Goal: Task Accomplishment & Management: Use online tool/utility

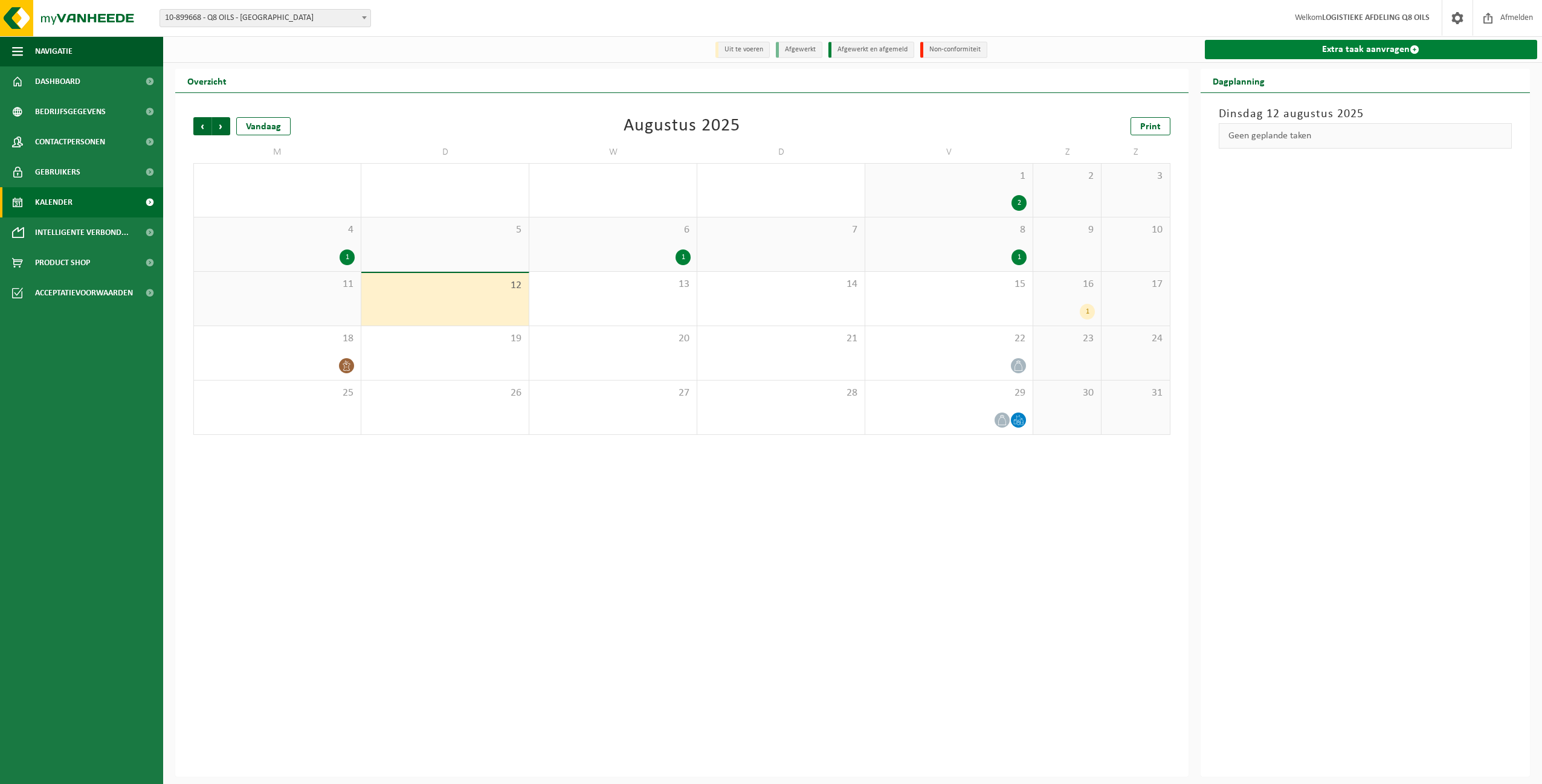
click at [1359, 45] on link "Extra taak aanvragen" at bounding box center [1371, 49] width 333 height 19
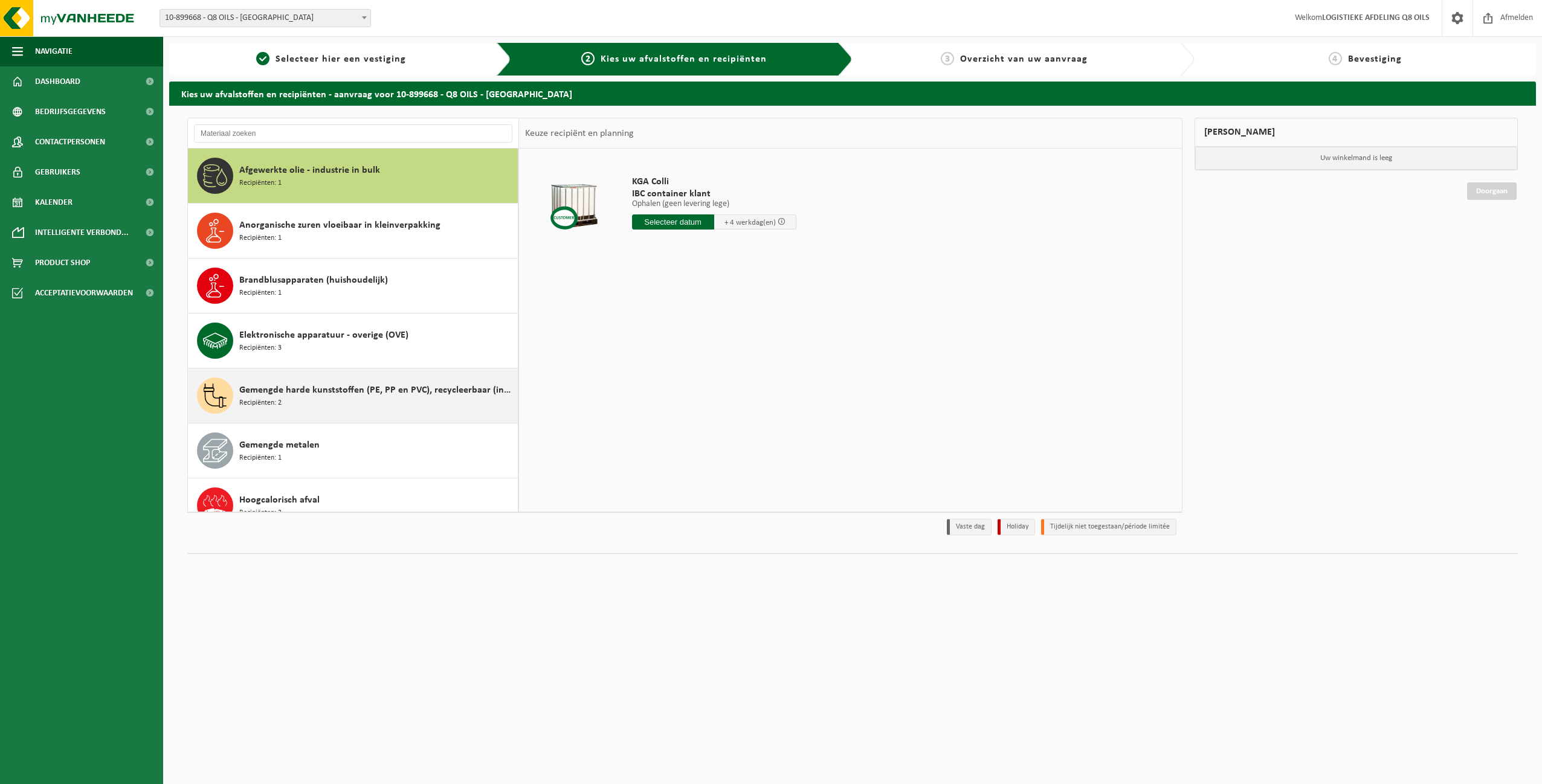
click at [301, 399] on div "Gemengde harde kunststoffen (PE, PP en PVC), recycleerbaar (industrieel) Recipi…" at bounding box center [377, 396] width 276 height 36
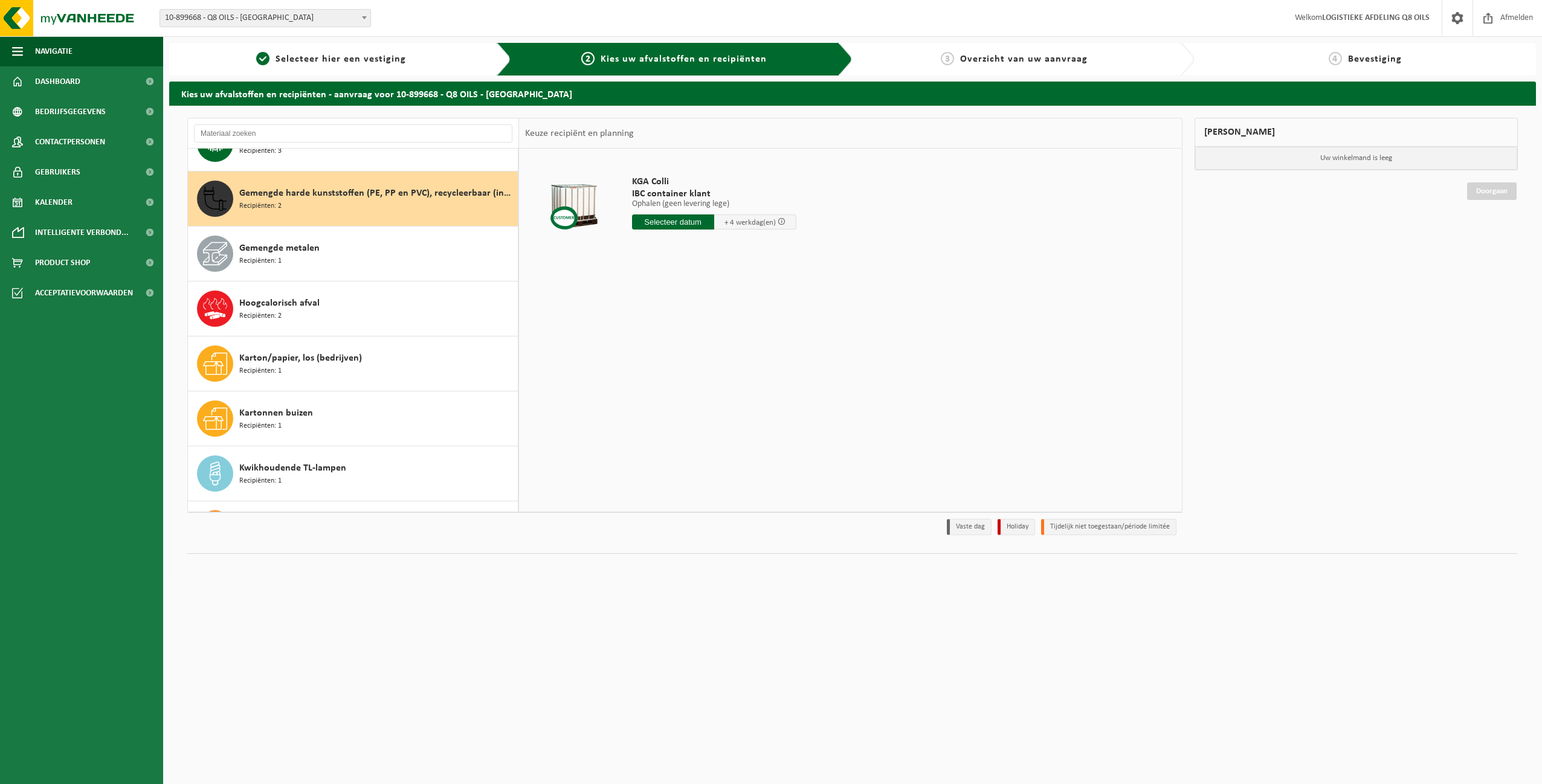
scroll to position [220, 0]
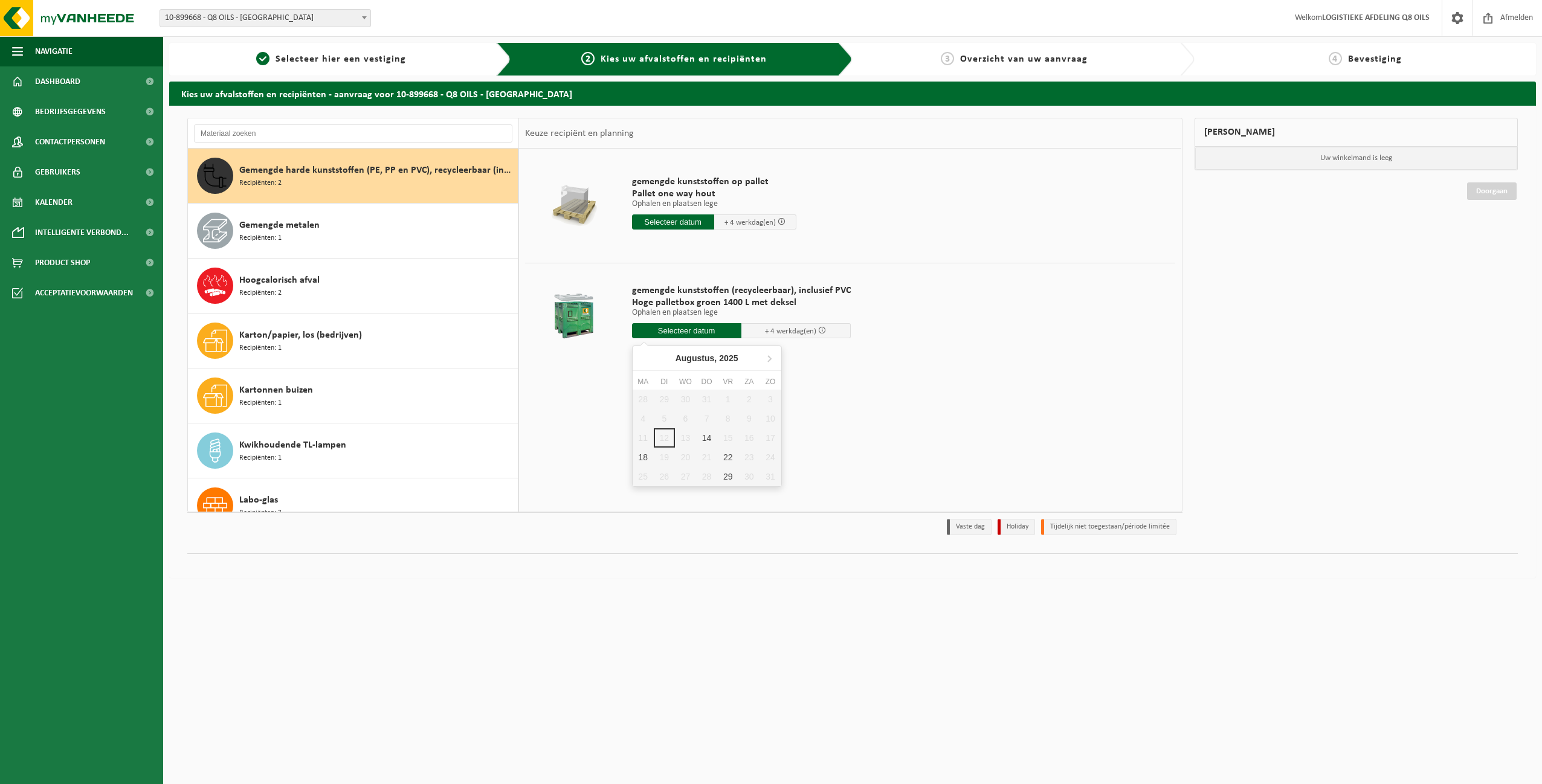
click at [686, 331] on input "text" at bounding box center [687, 331] width 109 height 15
click at [709, 435] on div "14" at bounding box center [706, 438] width 21 height 19
type input "Van 2025-08-14"
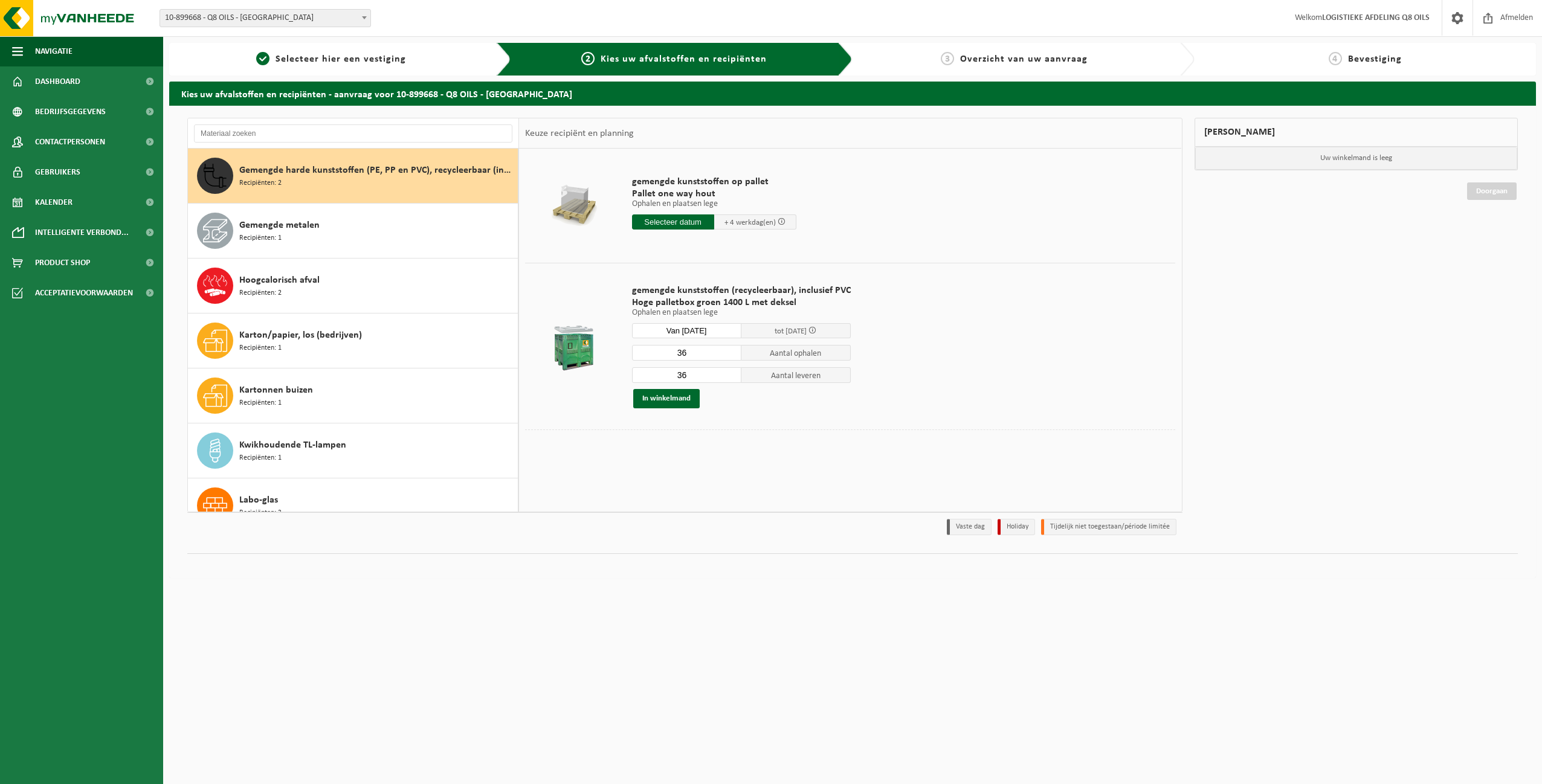
drag, startPoint x: 685, startPoint y: 350, endPoint x: 633, endPoint y: 350, distance: 52.0
click at [633, 350] on input "36" at bounding box center [687, 352] width 109 height 16
type input "9"
drag, startPoint x: 702, startPoint y: 377, endPoint x: 615, endPoint y: 376, distance: 87.0
click at [615, 376] on tr "gemengde kunststoffen (recycleerbaar), inclusief PVC Hoge palletbox groen 1400 …" at bounding box center [849, 346] width 650 height 166
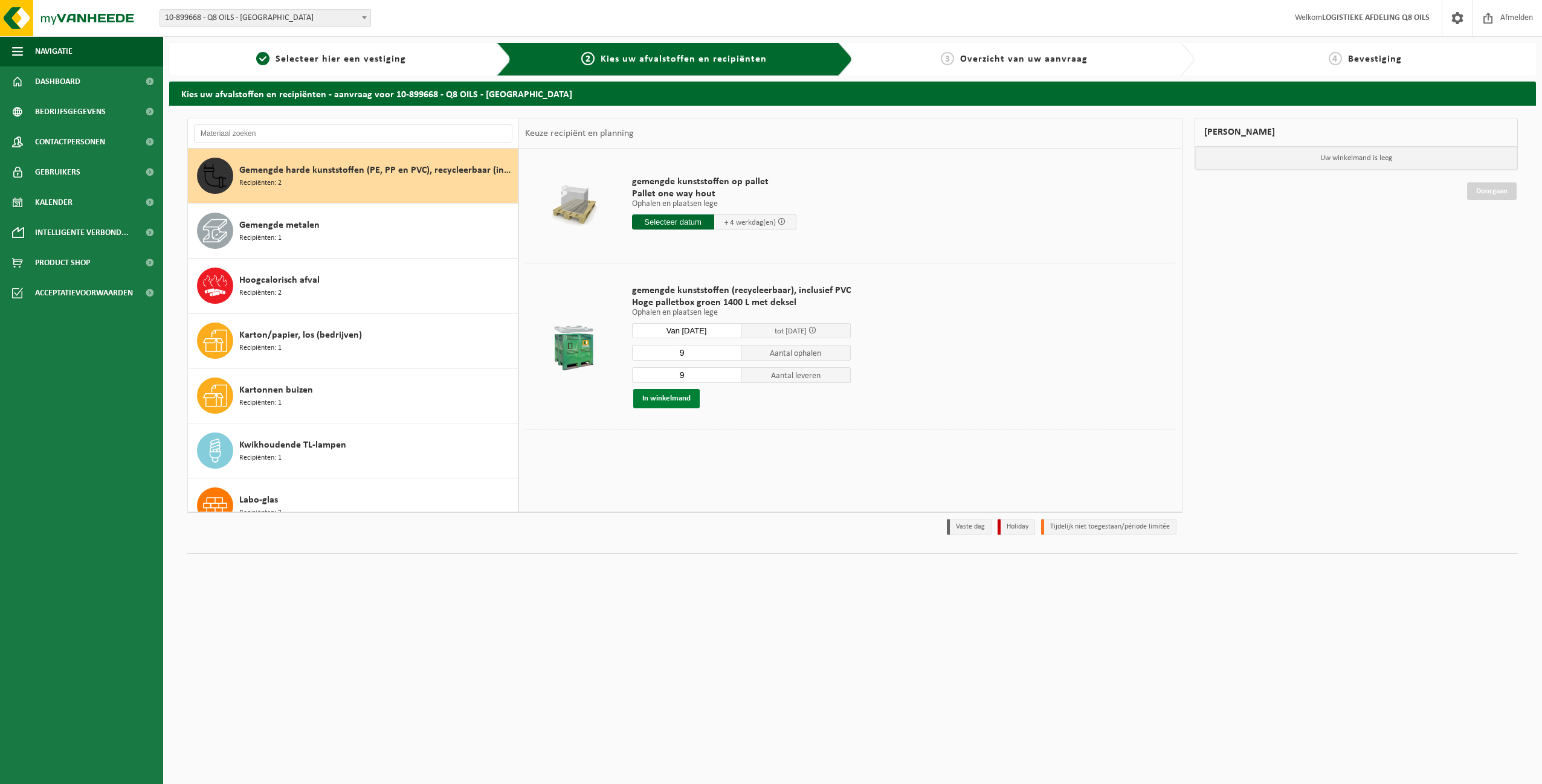
type input "9"
click at [675, 397] on button "In winkelmand" at bounding box center [666, 399] width 67 height 19
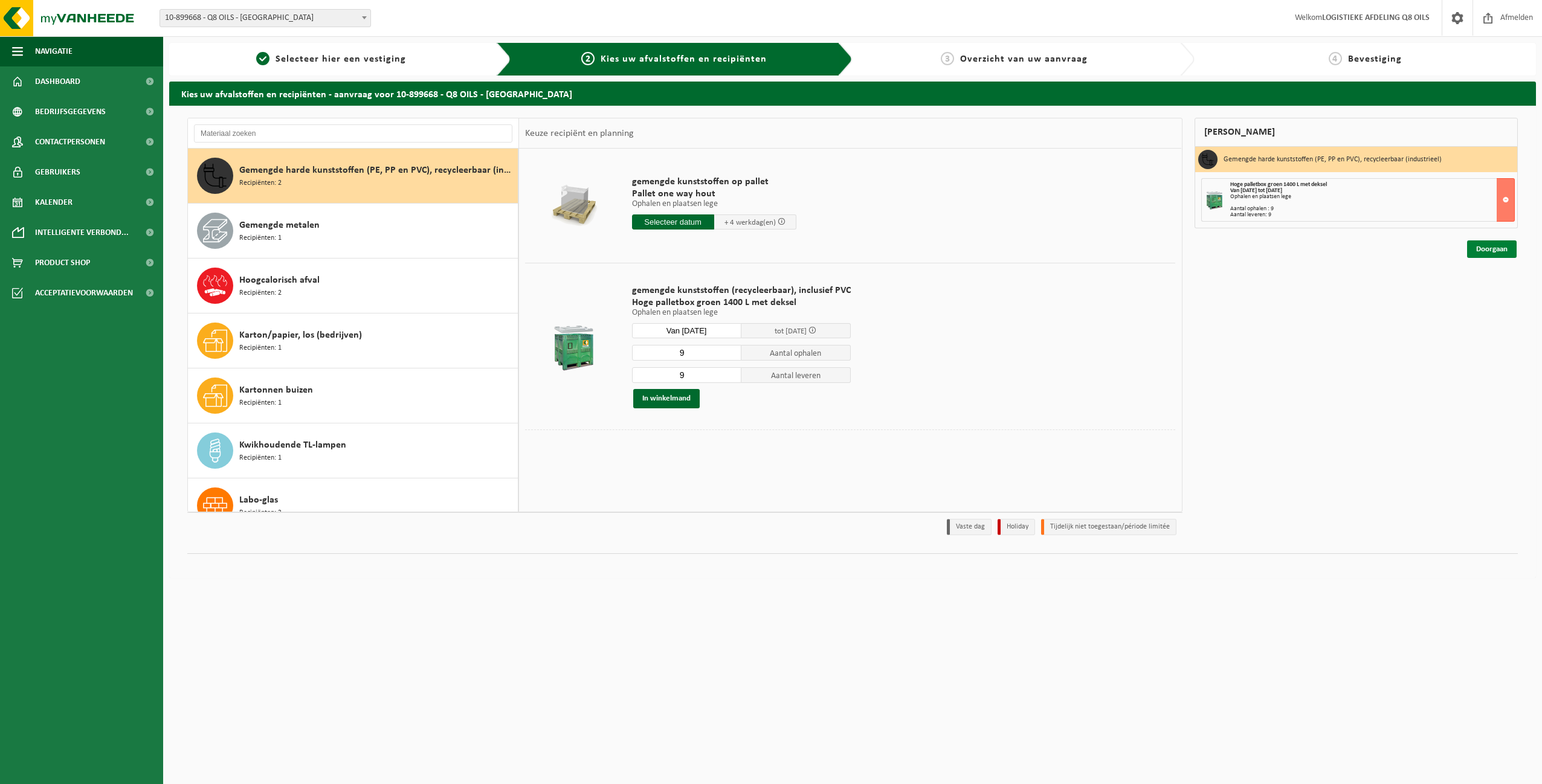
click at [1494, 250] on link "Doorgaan" at bounding box center [1492, 249] width 49 height 17
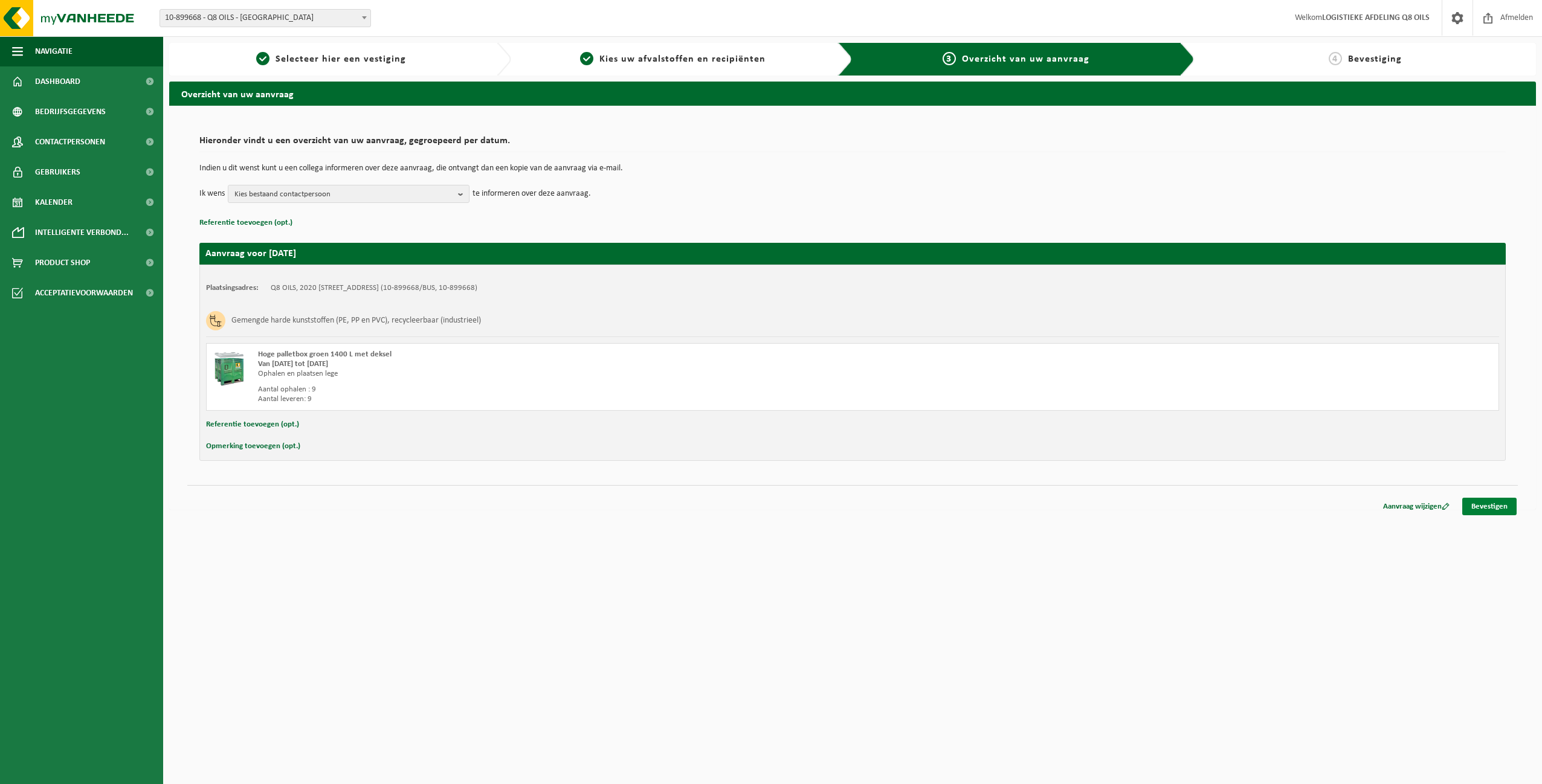
click at [1499, 506] on link "Bevestigen" at bounding box center [1489, 506] width 55 height 17
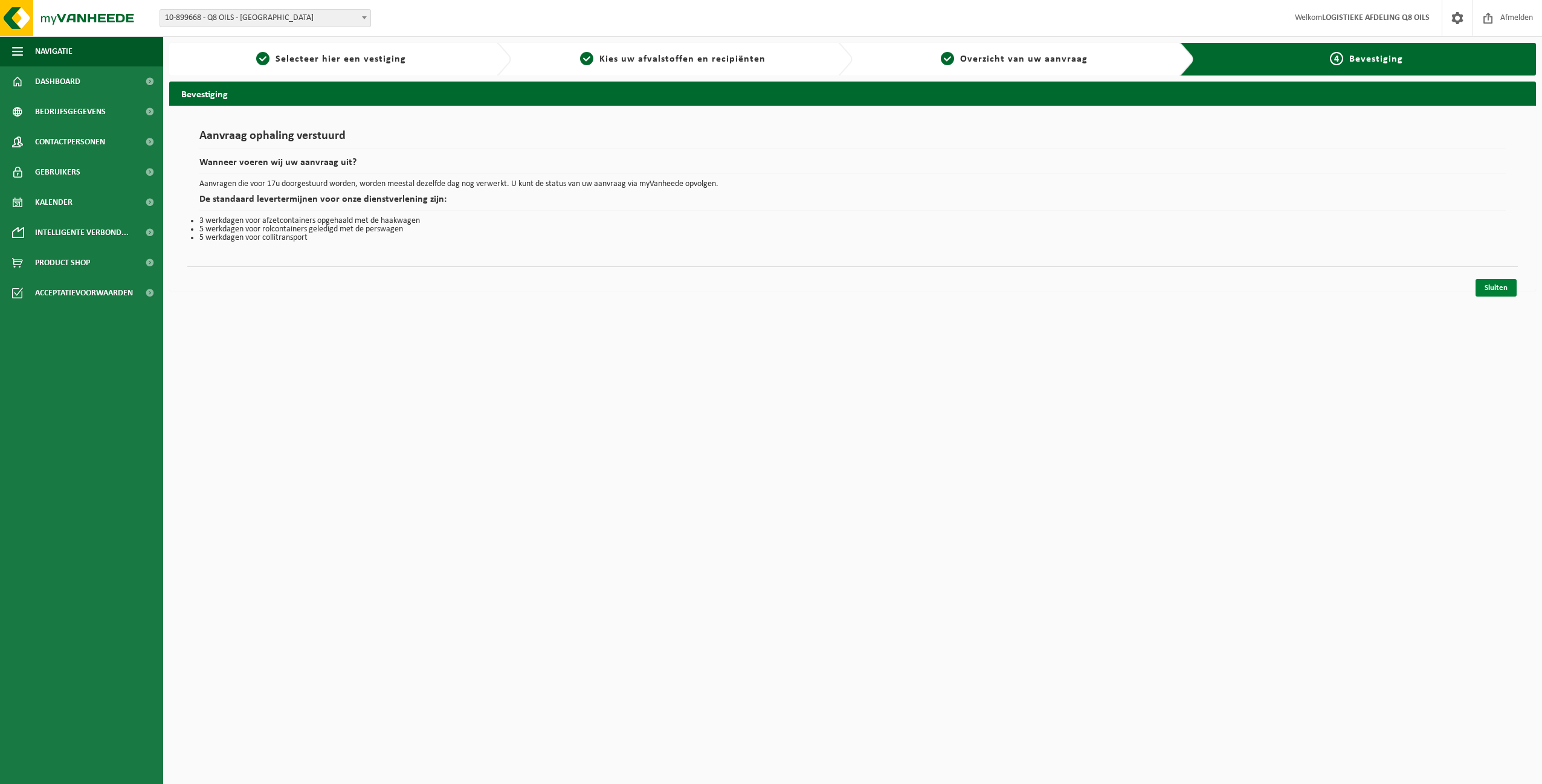
click at [1497, 286] on link "Sluiten" at bounding box center [1496, 287] width 41 height 17
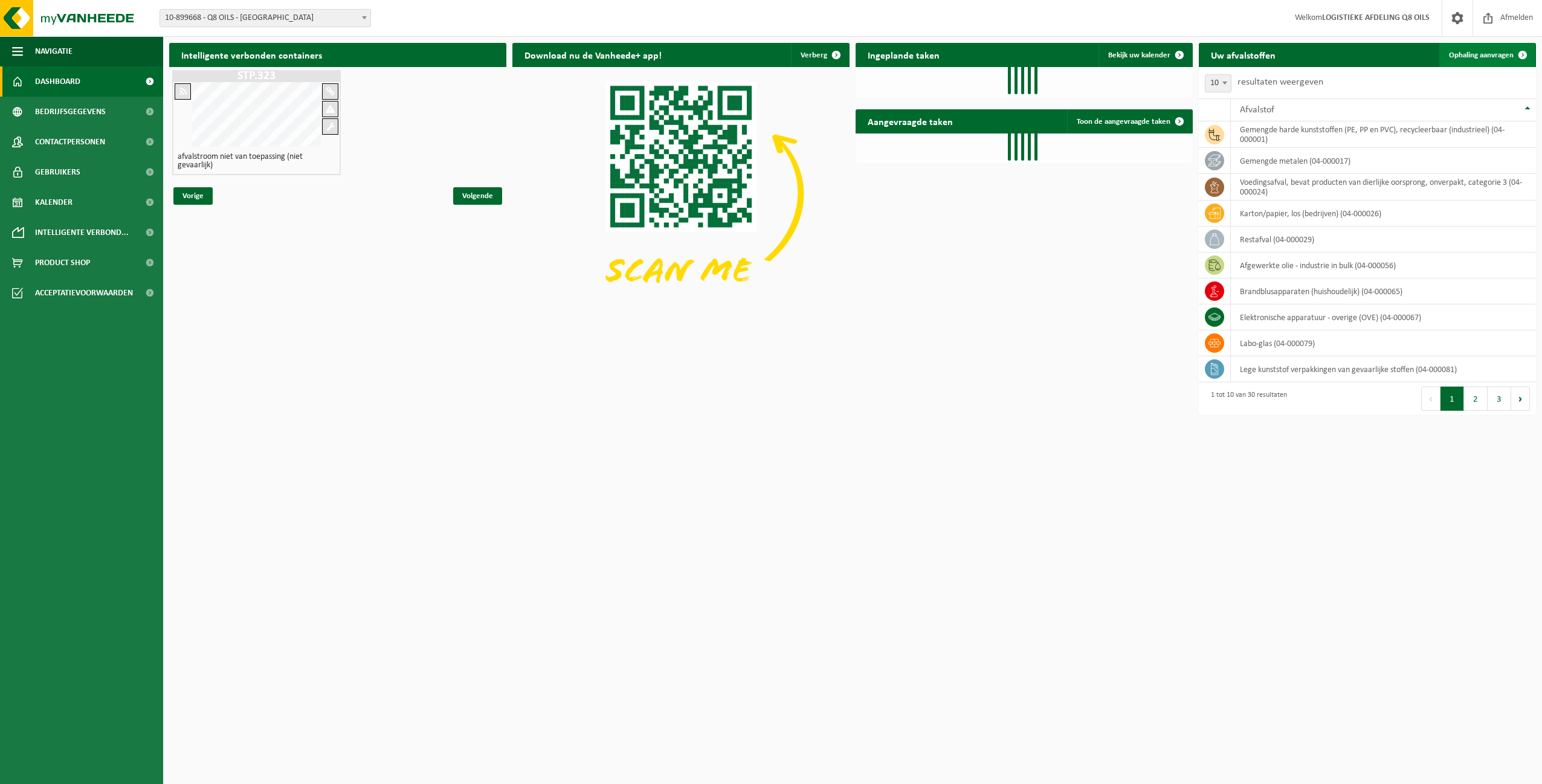
click at [1487, 55] on span "Ophaling aanvragen" at bounding box center [1481, 55] width 64 height 7
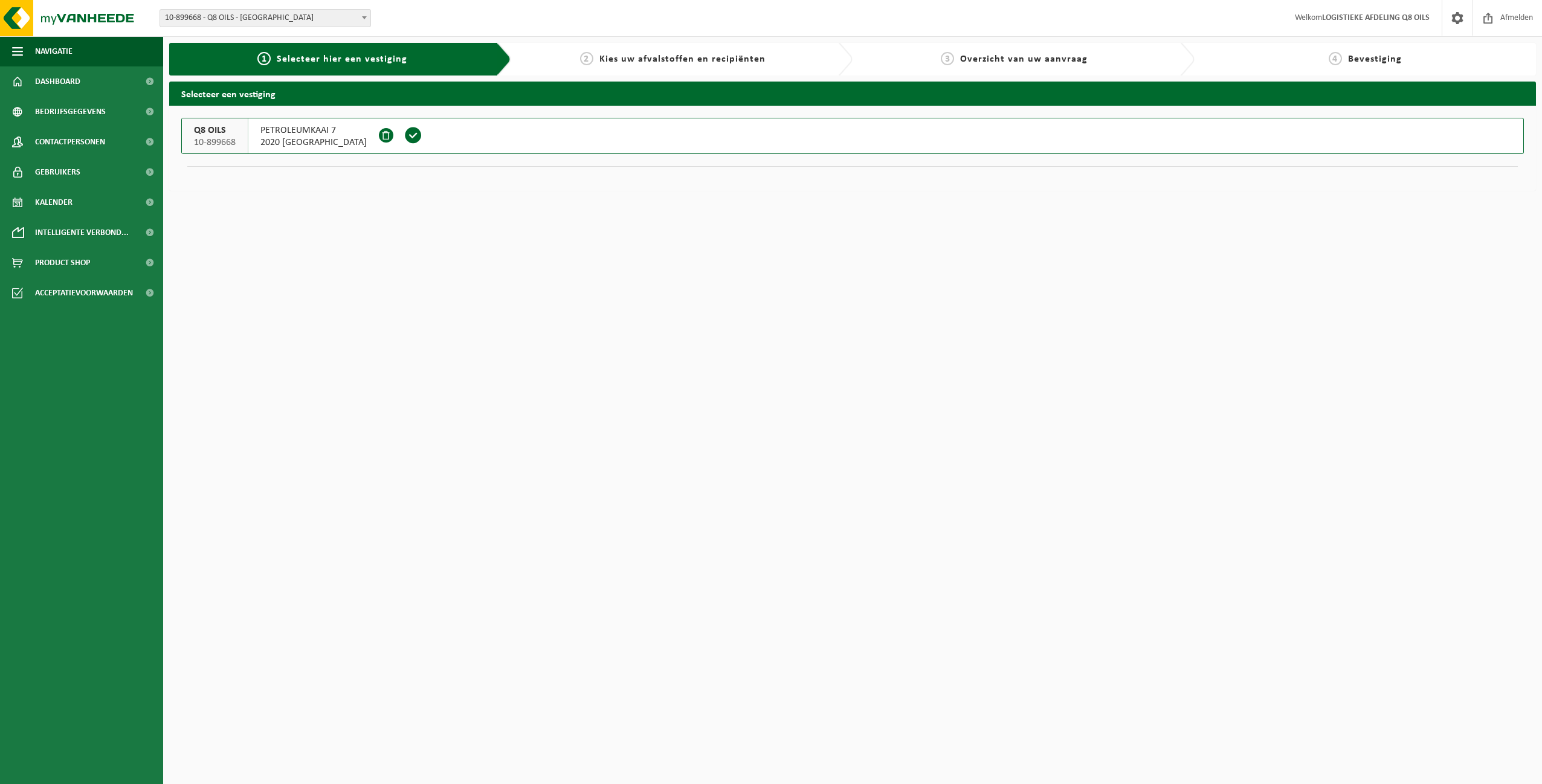
click at [279, 136] on span "PETROLEUMKAAI 7" at bounding box center [313, 130] width 106 height 12
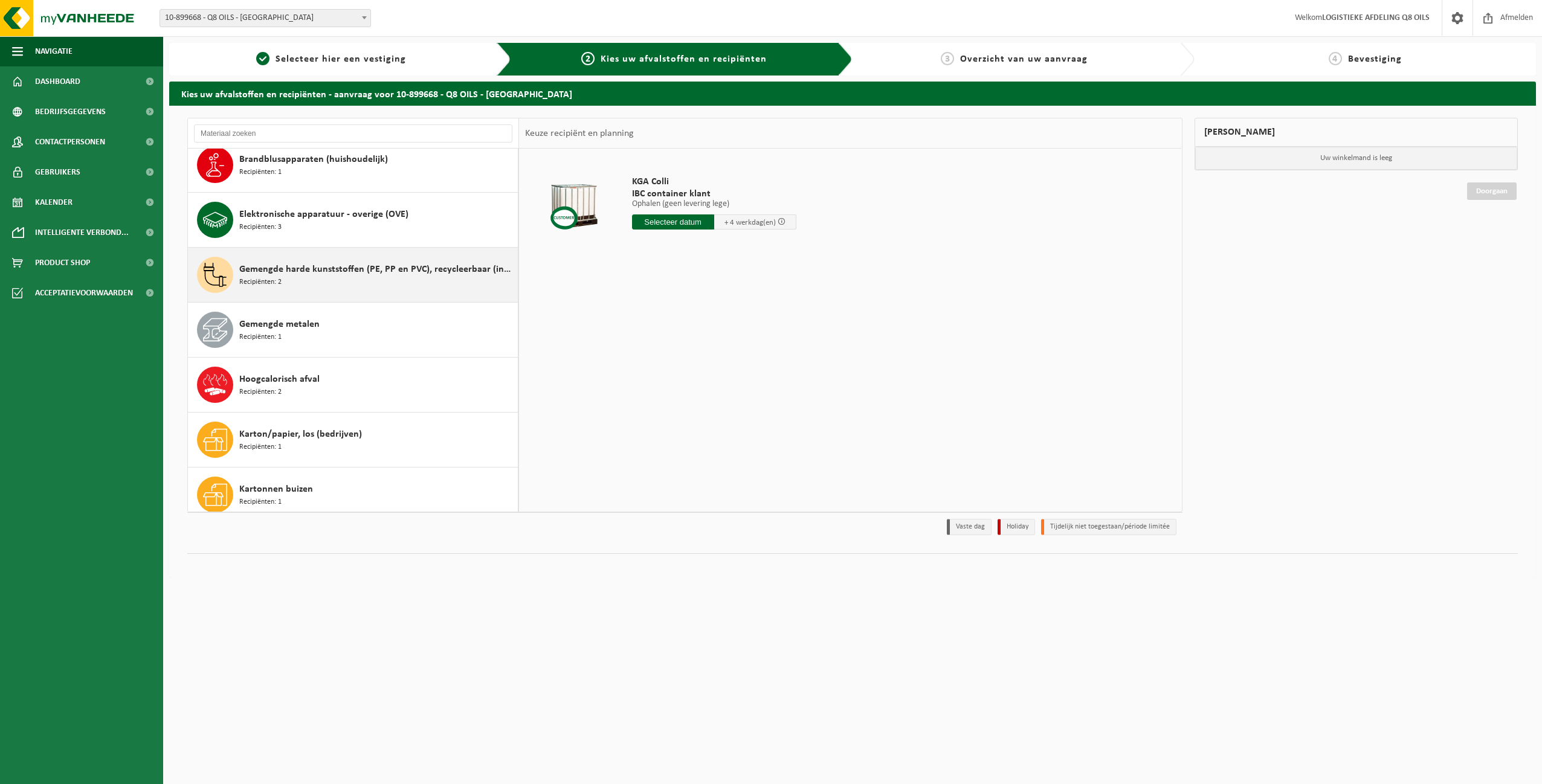
scroll to position [181, 0]
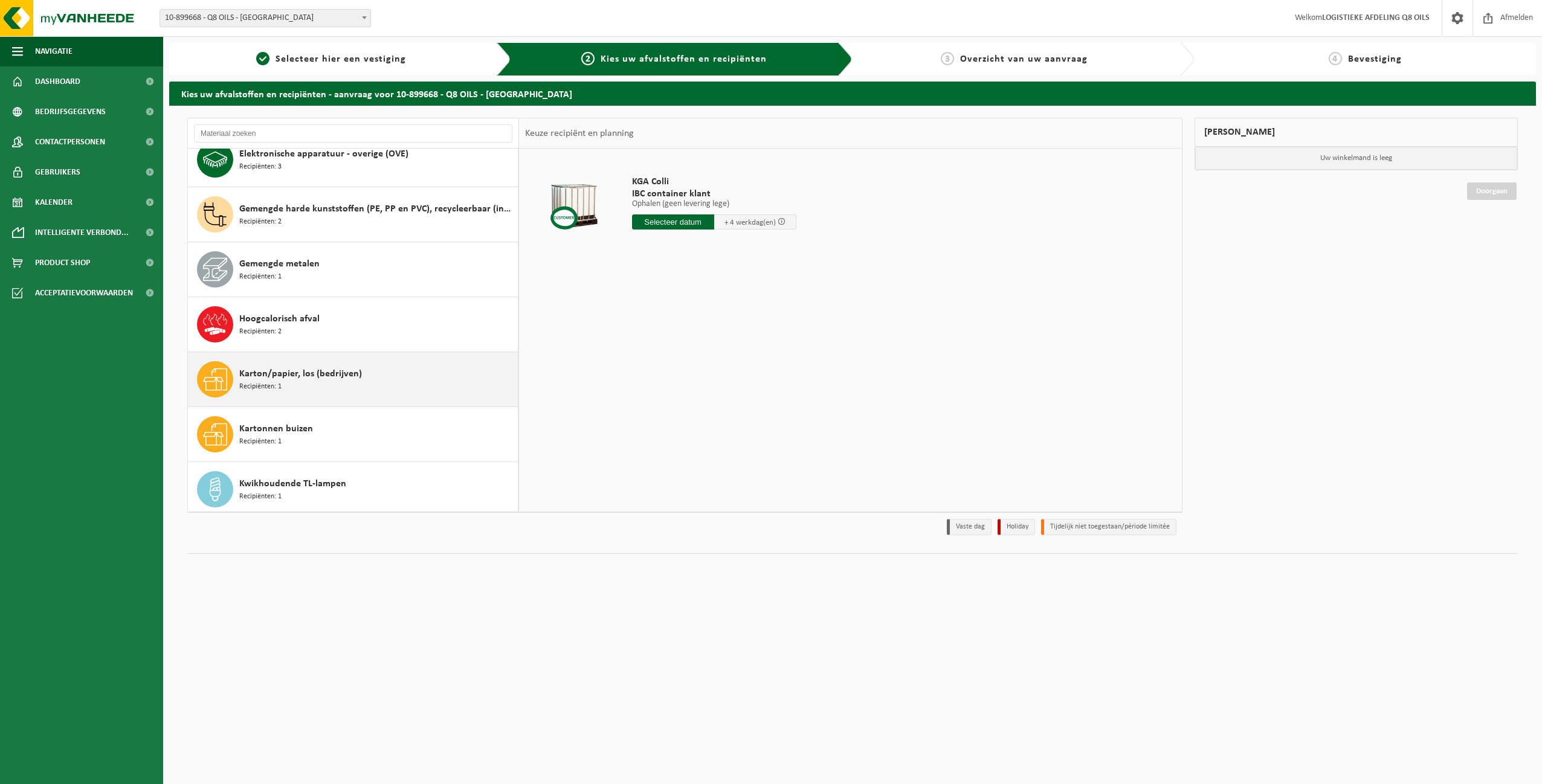
click at [313, 379] on span "Karton/papier, los (bedrijven)" at bounding box center [301, 373] width 123 height 14
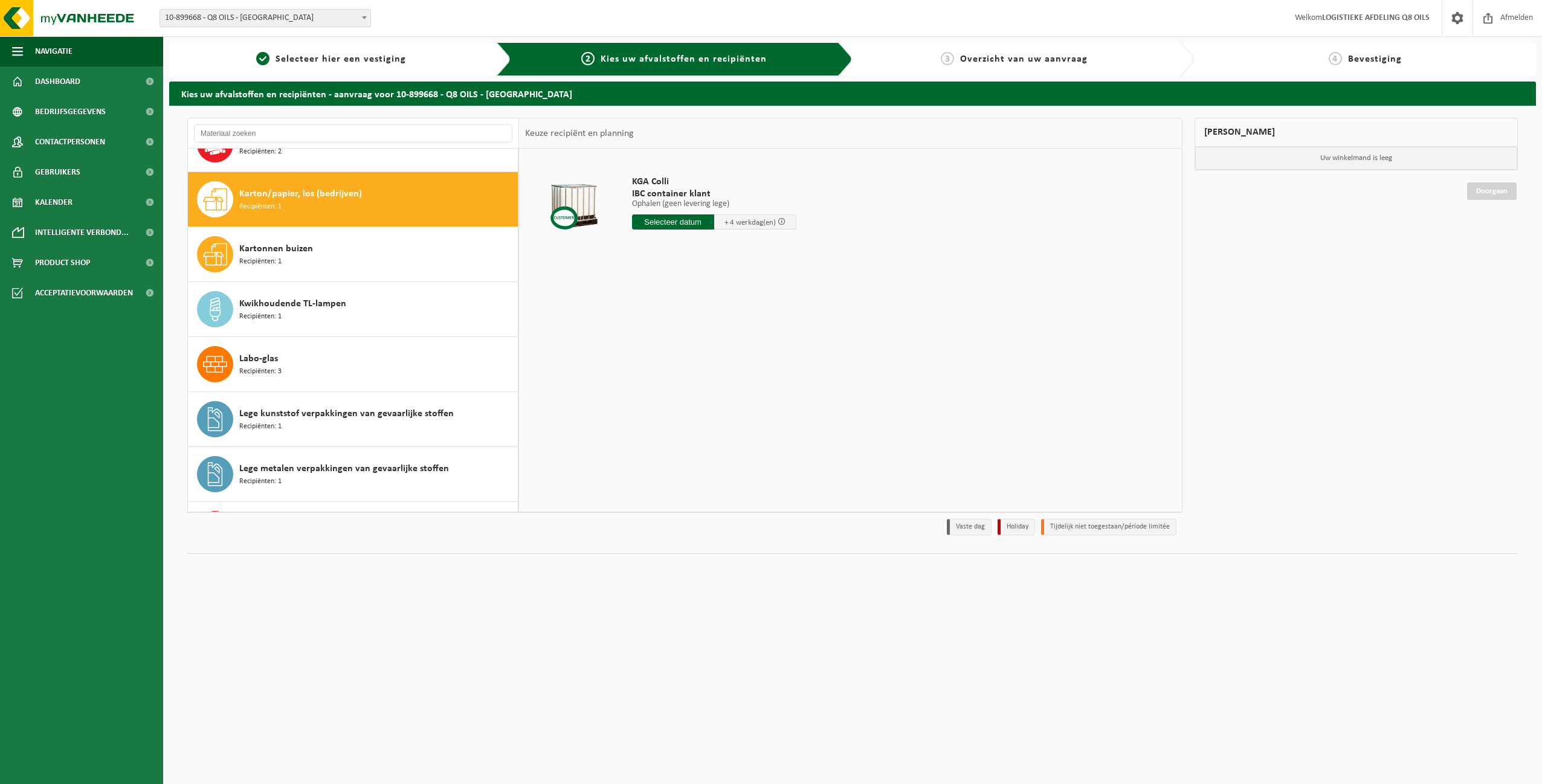
scroll to position [385, 0]
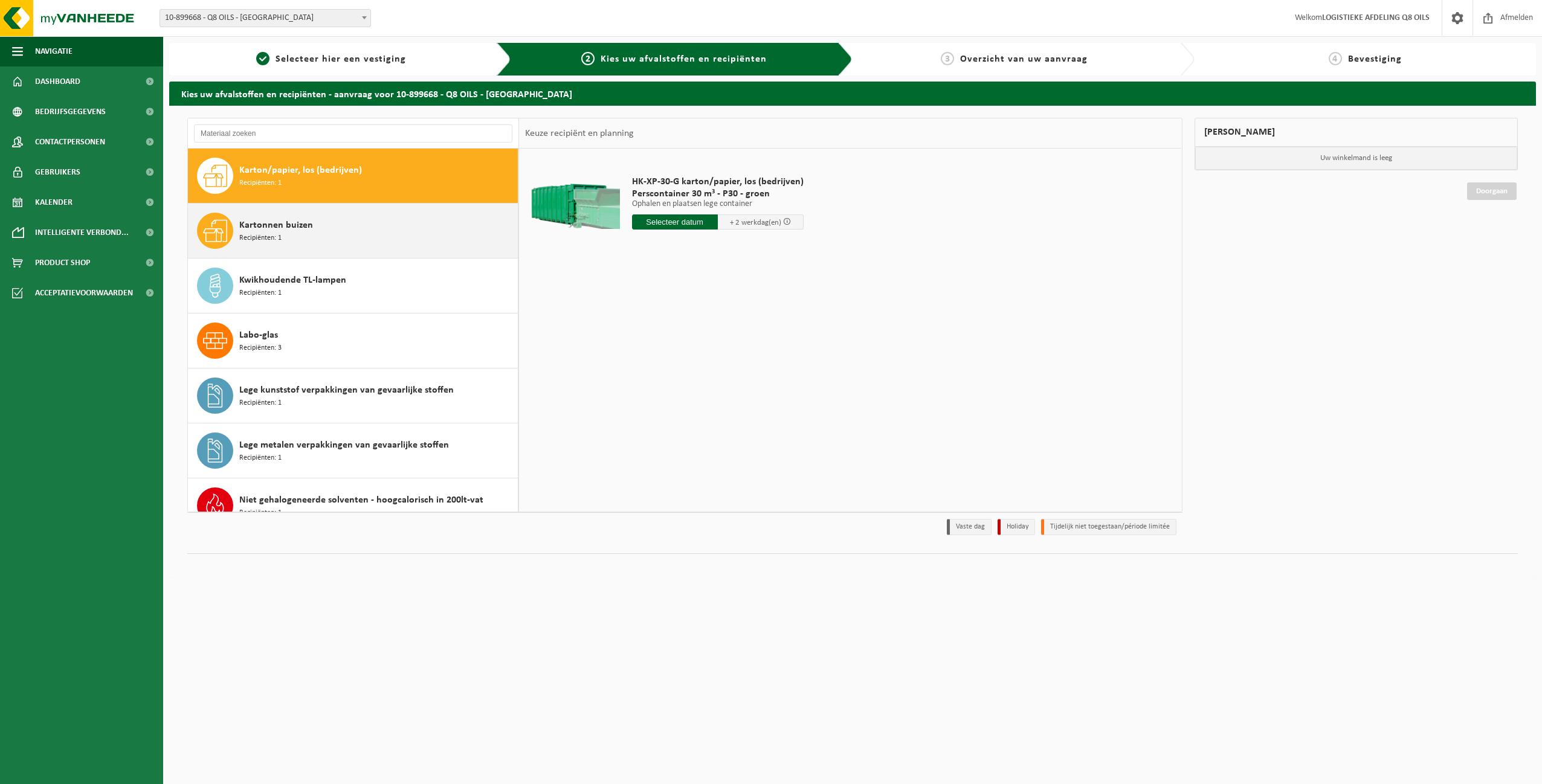
click at [297, 238] on div "Kartonnen buizen Recipiënten: 1" at bounding box center [377, 231] width 276 height 36
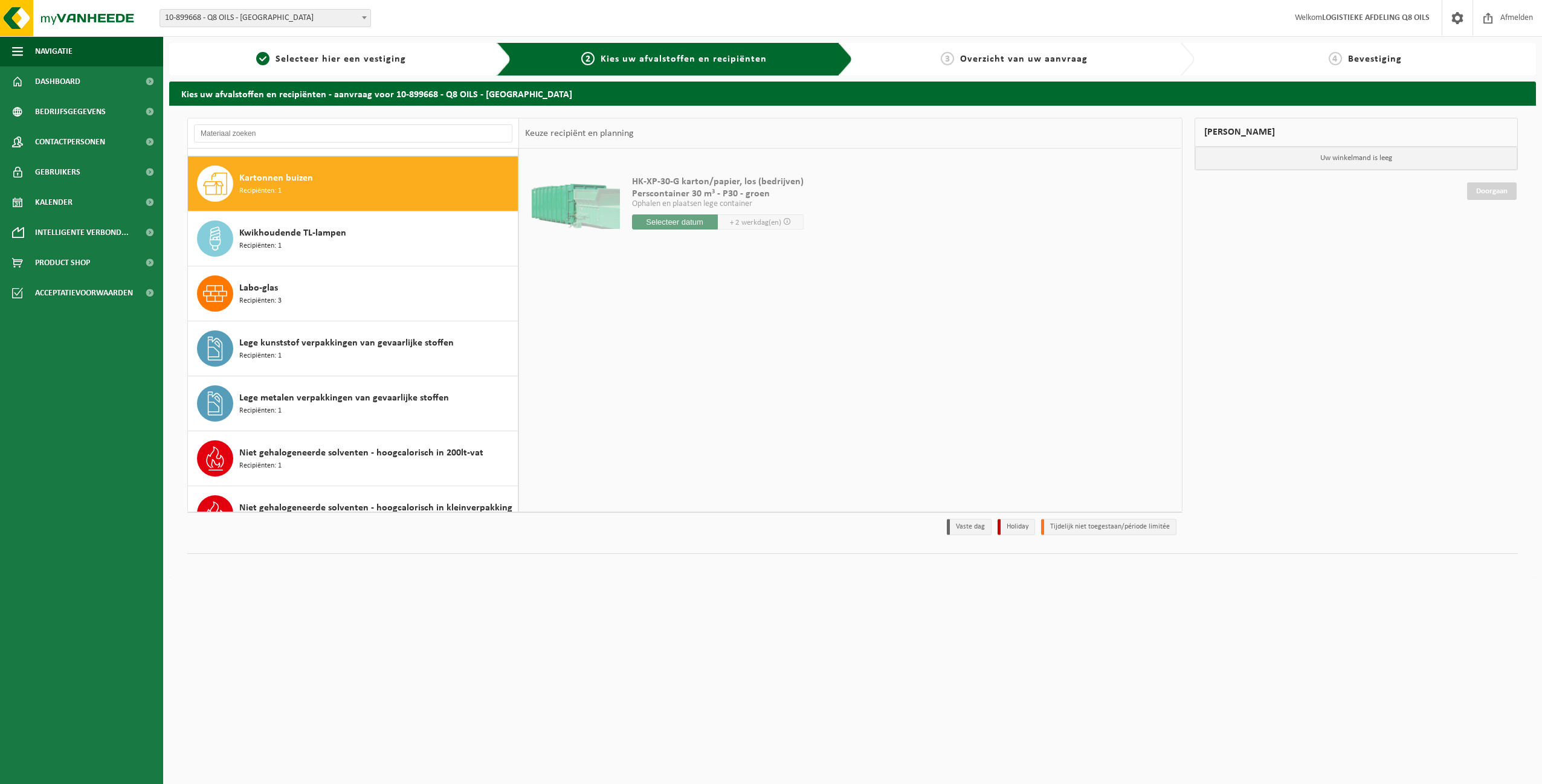
scroll to position [440, 0]
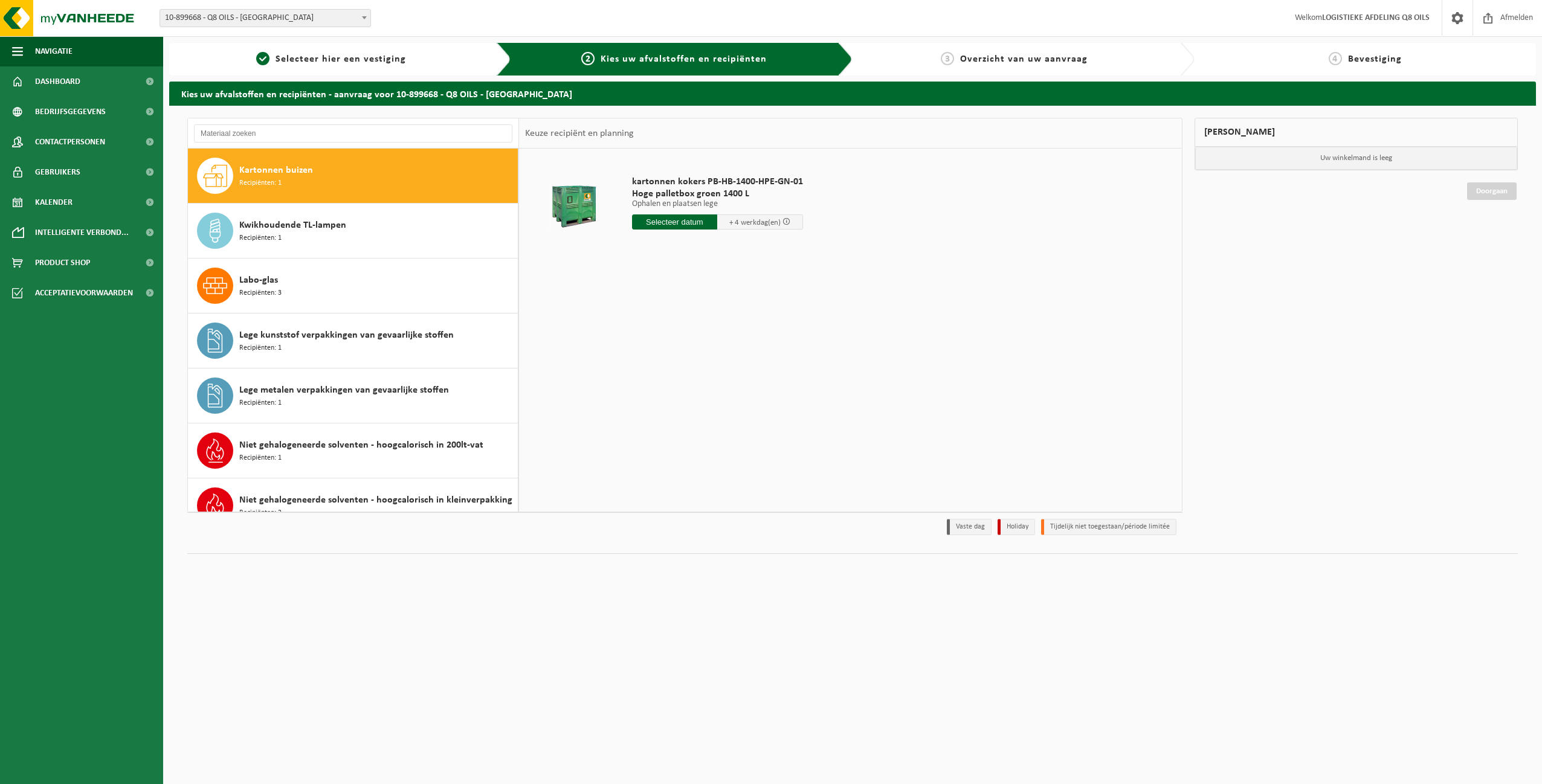
click at [680, 220] on input "text" at bounding box center [675, 222] width 85 height 15
click at [708, 326] on div "14" at bounding box center [706, 329] width 21 height 19
type input "Van 2025-08-14"
drag, startPoint x: 683, startPoint y: 241, endPoint x: 544, endPoint y: 258, distance: 140.0
click at [546, 258] on tr "kartonnen kokers PB-HB-1400-HPE-GN-01 Hoge palletbox groen 1400 L Ophalen en pl…" at bounding box center [849, 238] width 650 height 166
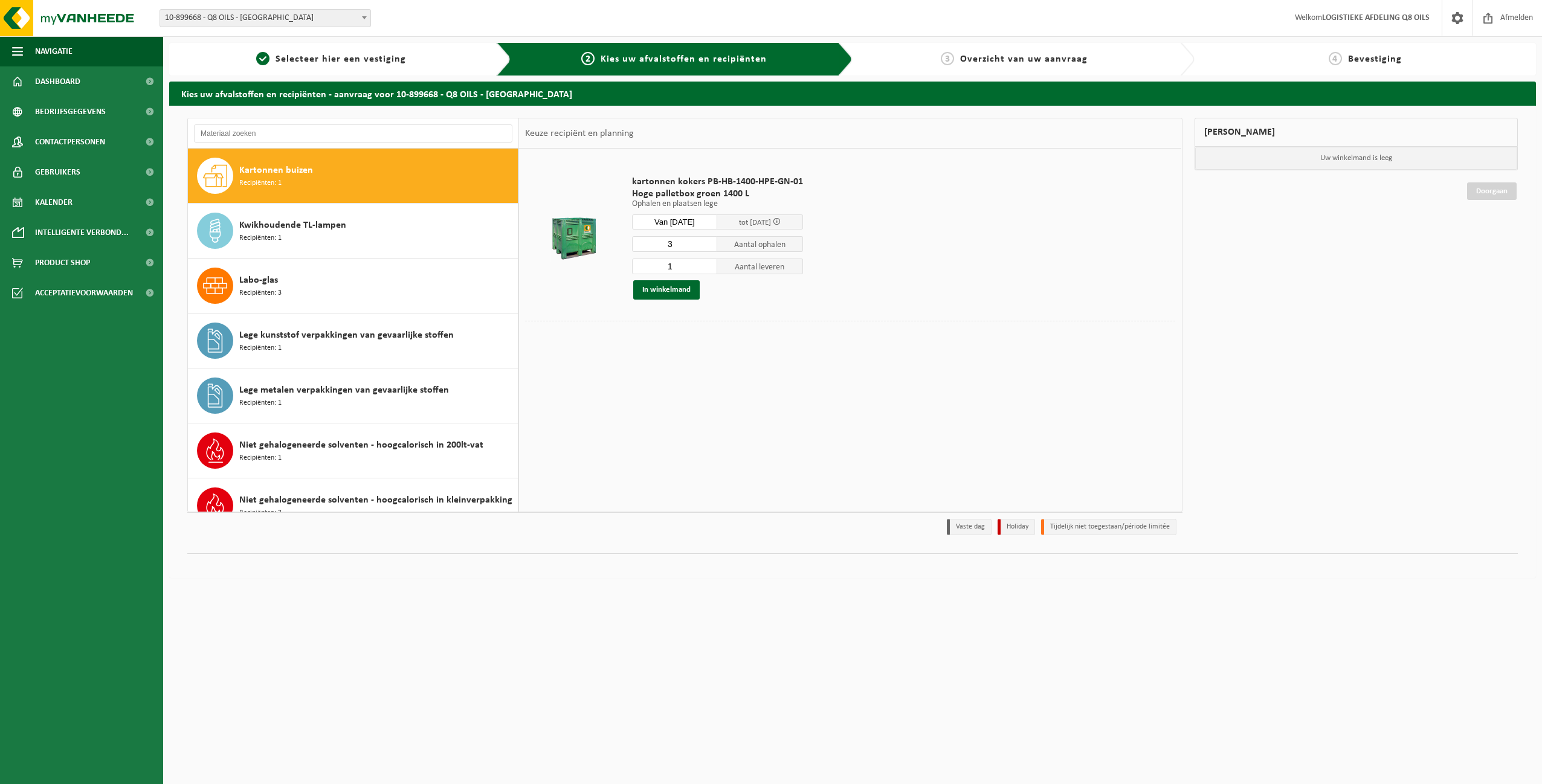
type input "3"
click at [680, 263] on input "1" at bounding box center [675, 266] width 85 height 16
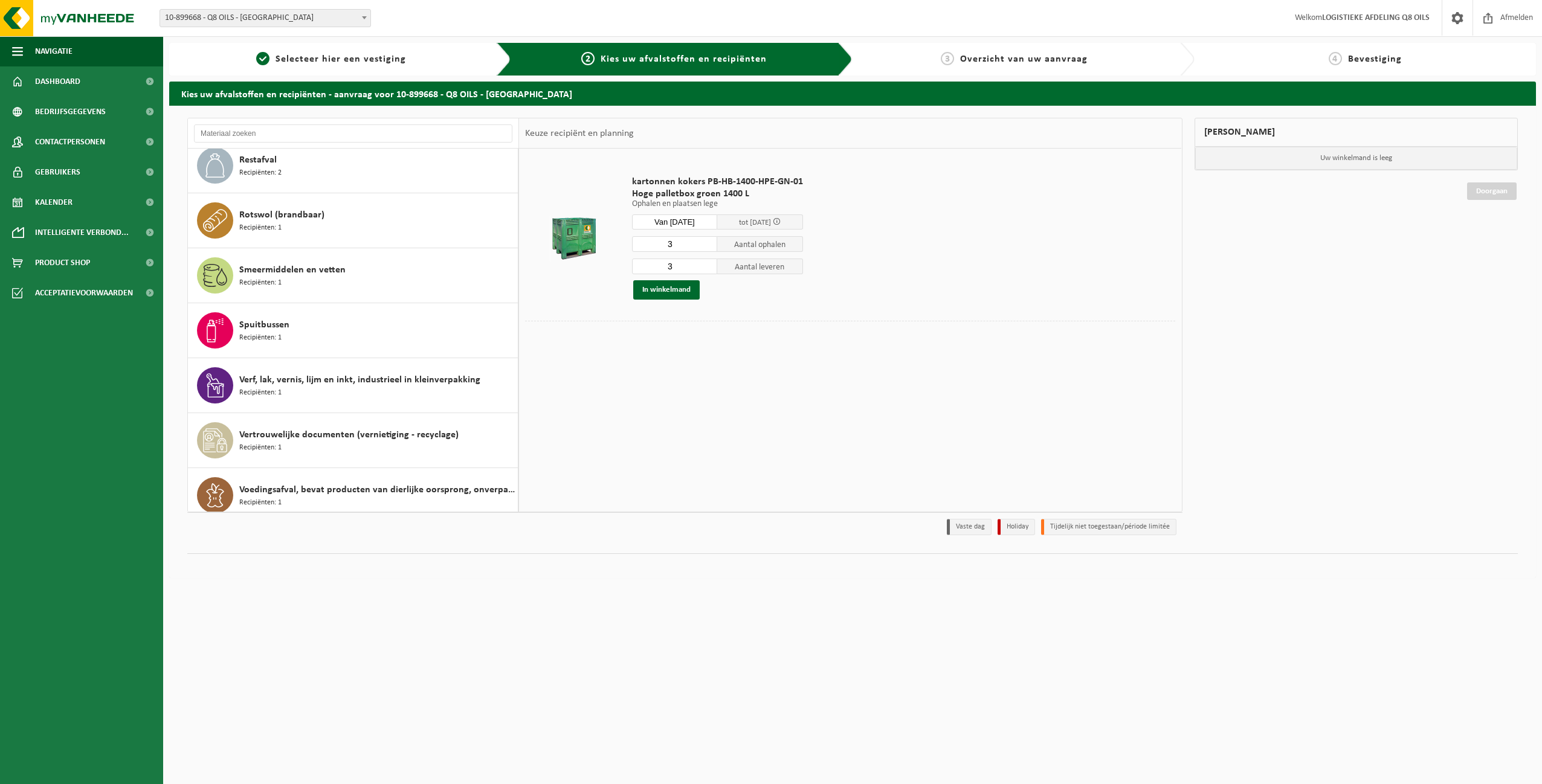
scroll to position [1175, 0]
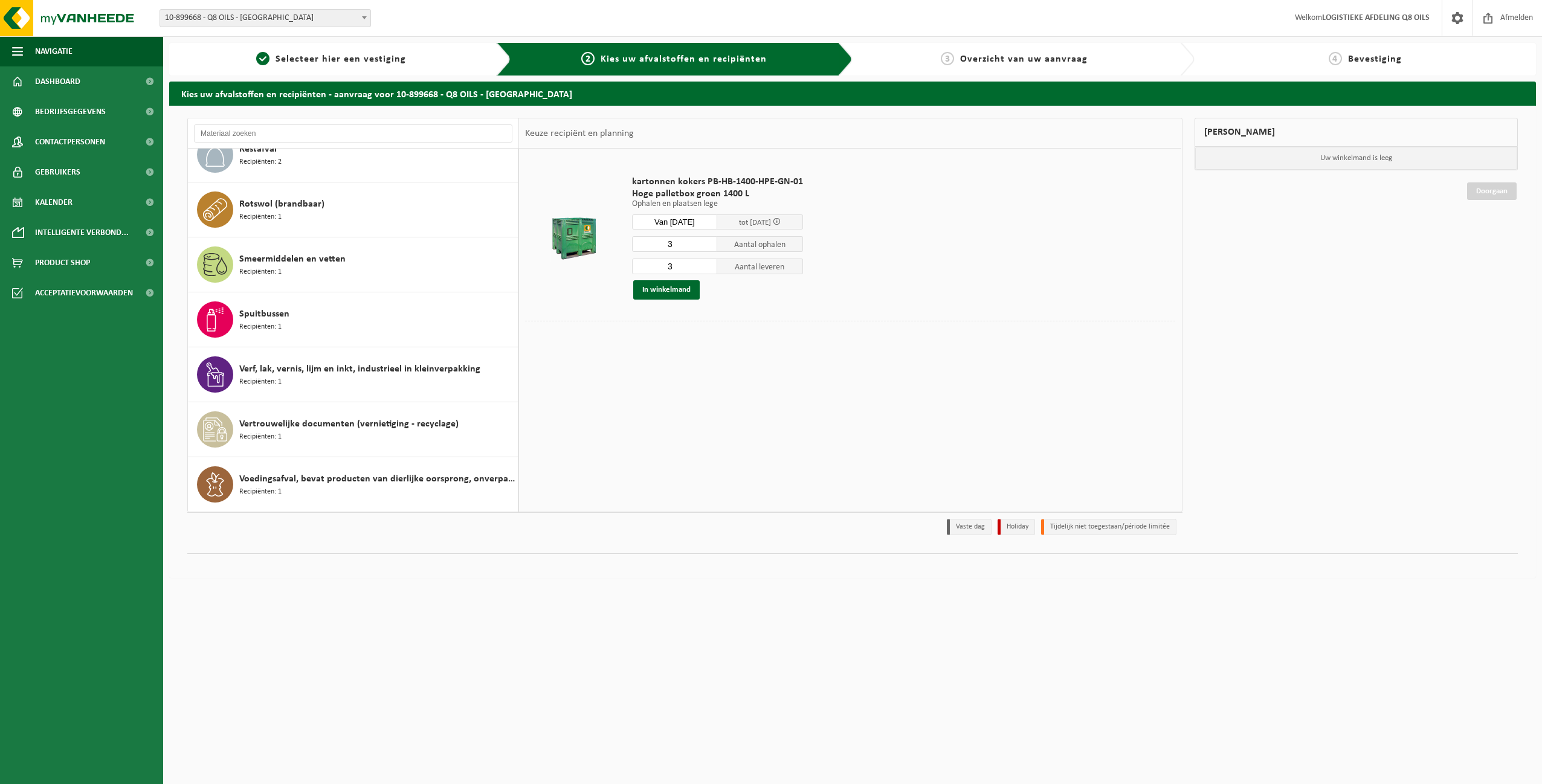
type input "3"
click at [319, 442] on div "Vertrouwelijke documenten (vernietiging - recyclage) Recipiënten: 1" at bounding box center [377, 429] width 276 height 36
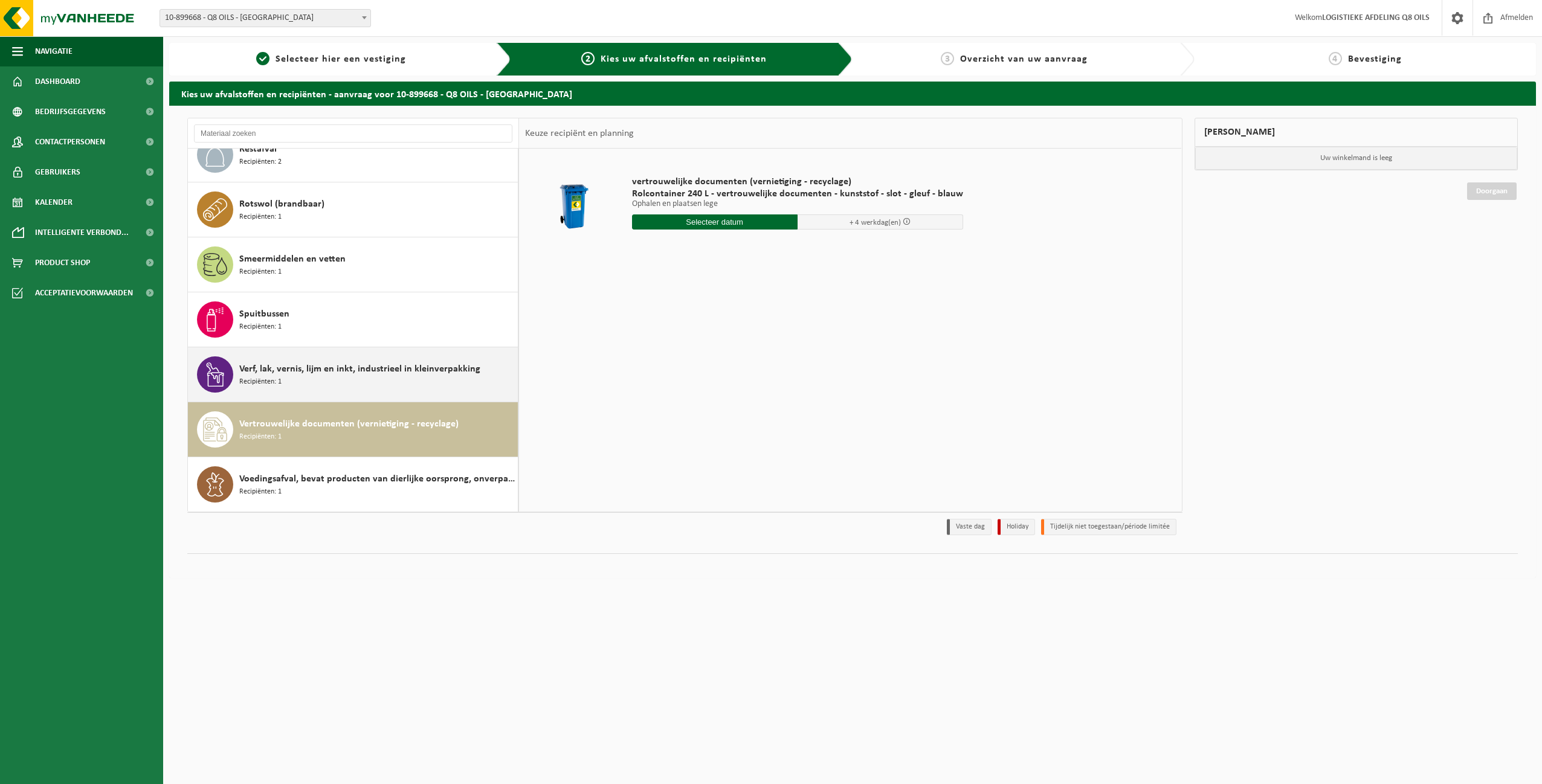
click at [272, 380] on span "Recipiënten: 1" at bounding box center [260, 382] width 42 height 11
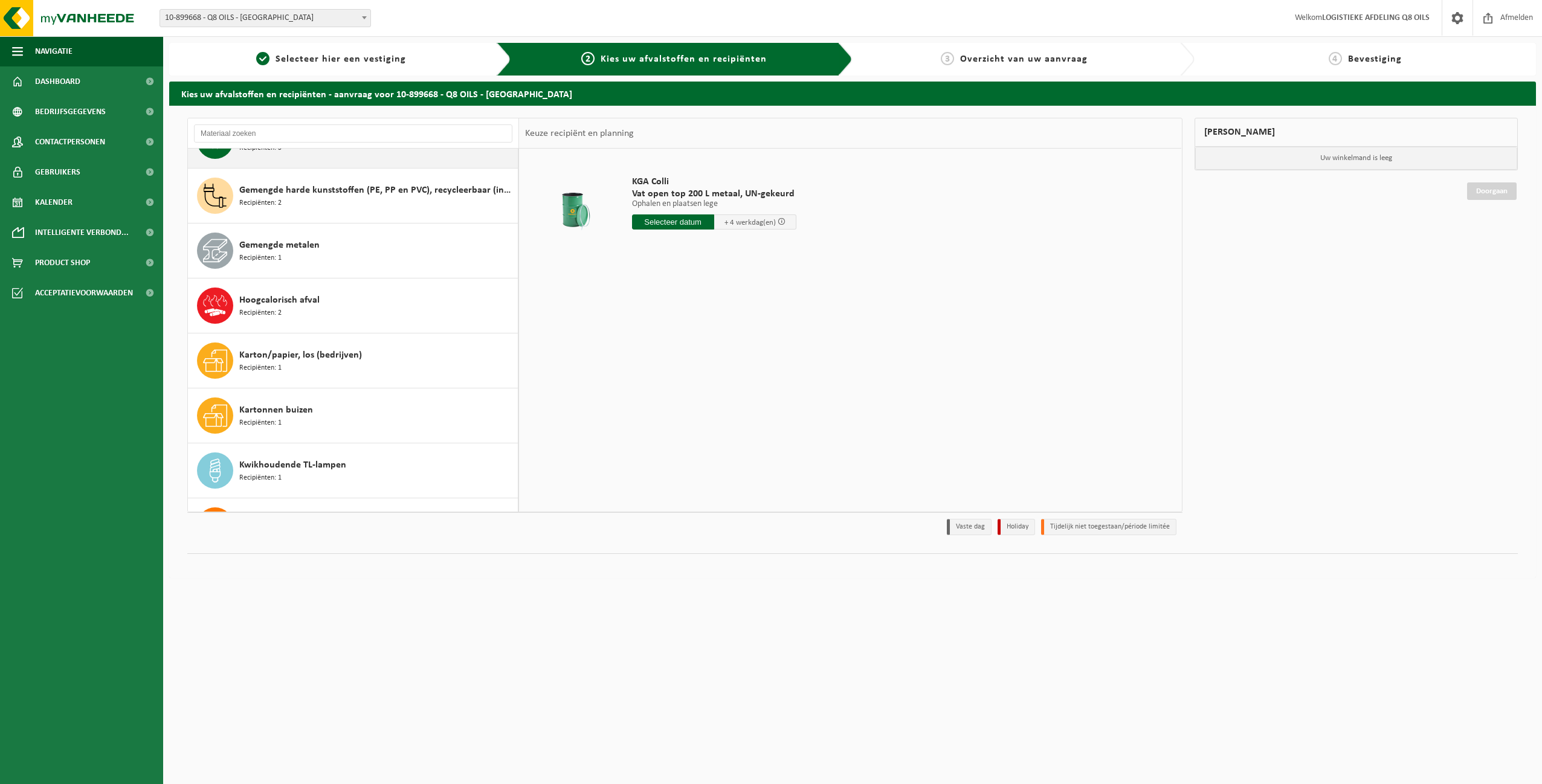
scroll to position [209, 0]
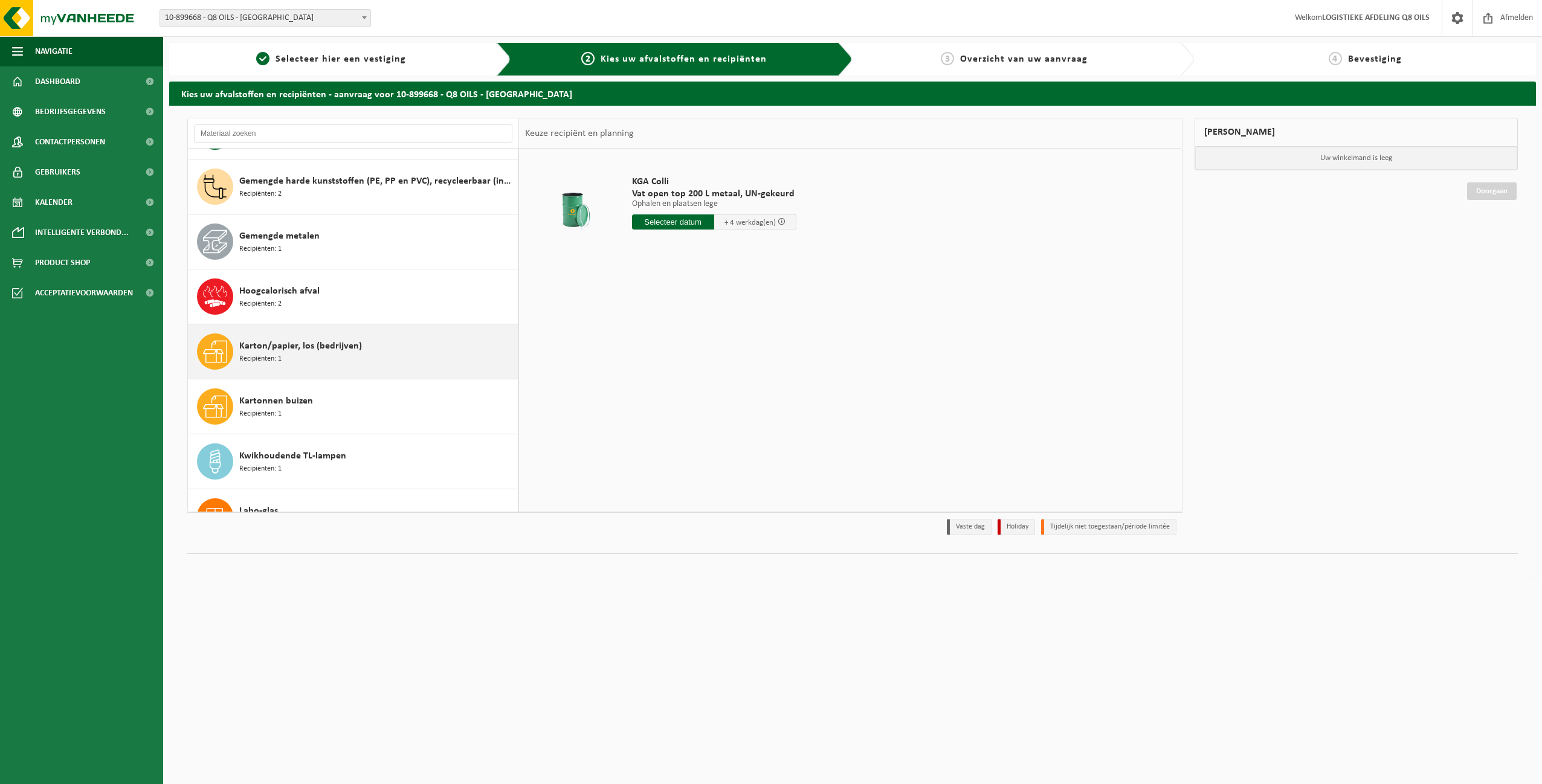
click at [329, 360] on div "Karton/papier, los (bedrijven) Recipiënten: 1" at bounding box center [377, 352] width 276 height 36
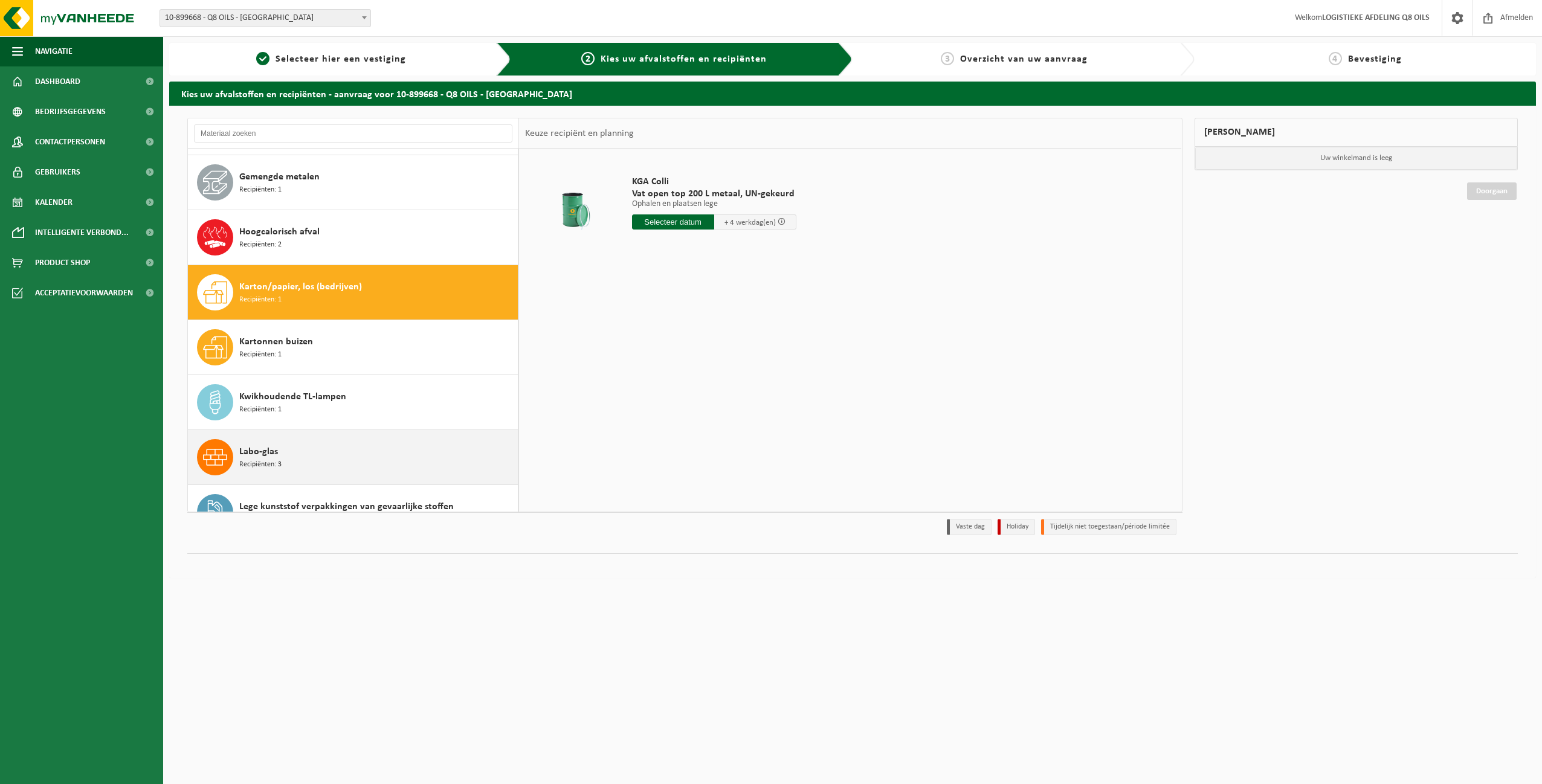
scroll to position [385, 0]
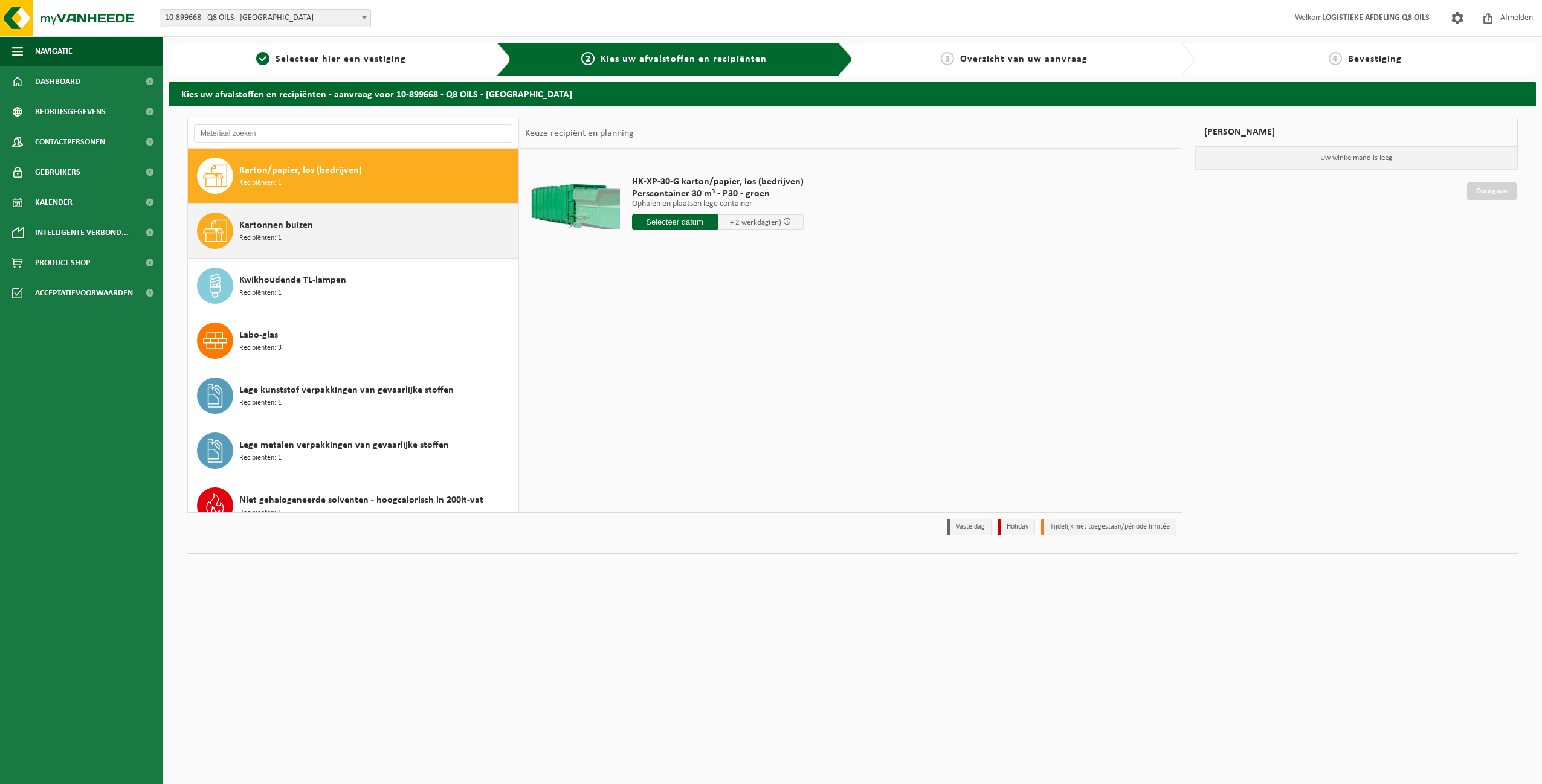
click at [293, 240] on div "Kartonnen buizen Recipiënten: 1" at bounding box center [377, 231] width 276 height 36
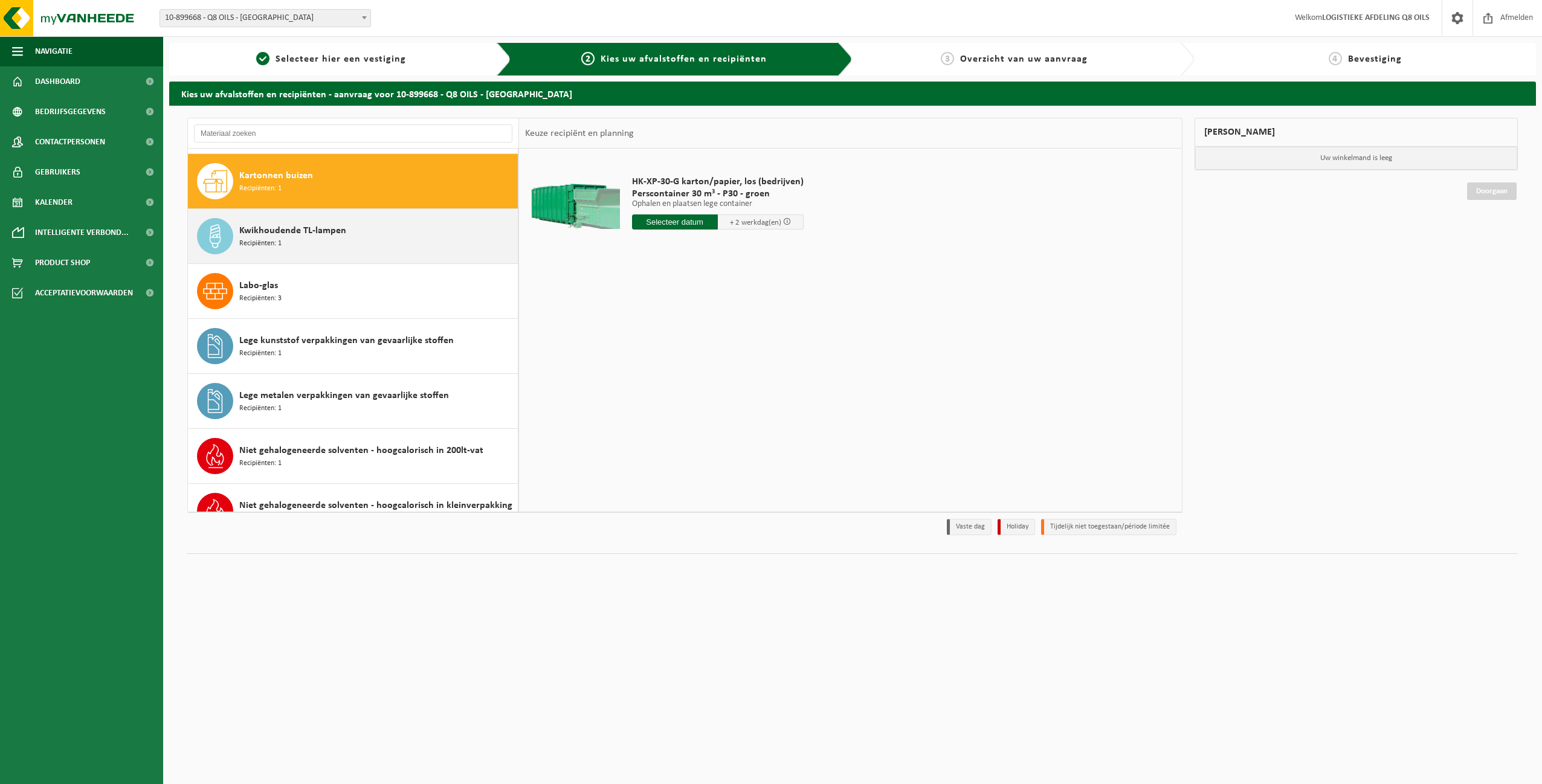
scroll to position [440, 0]
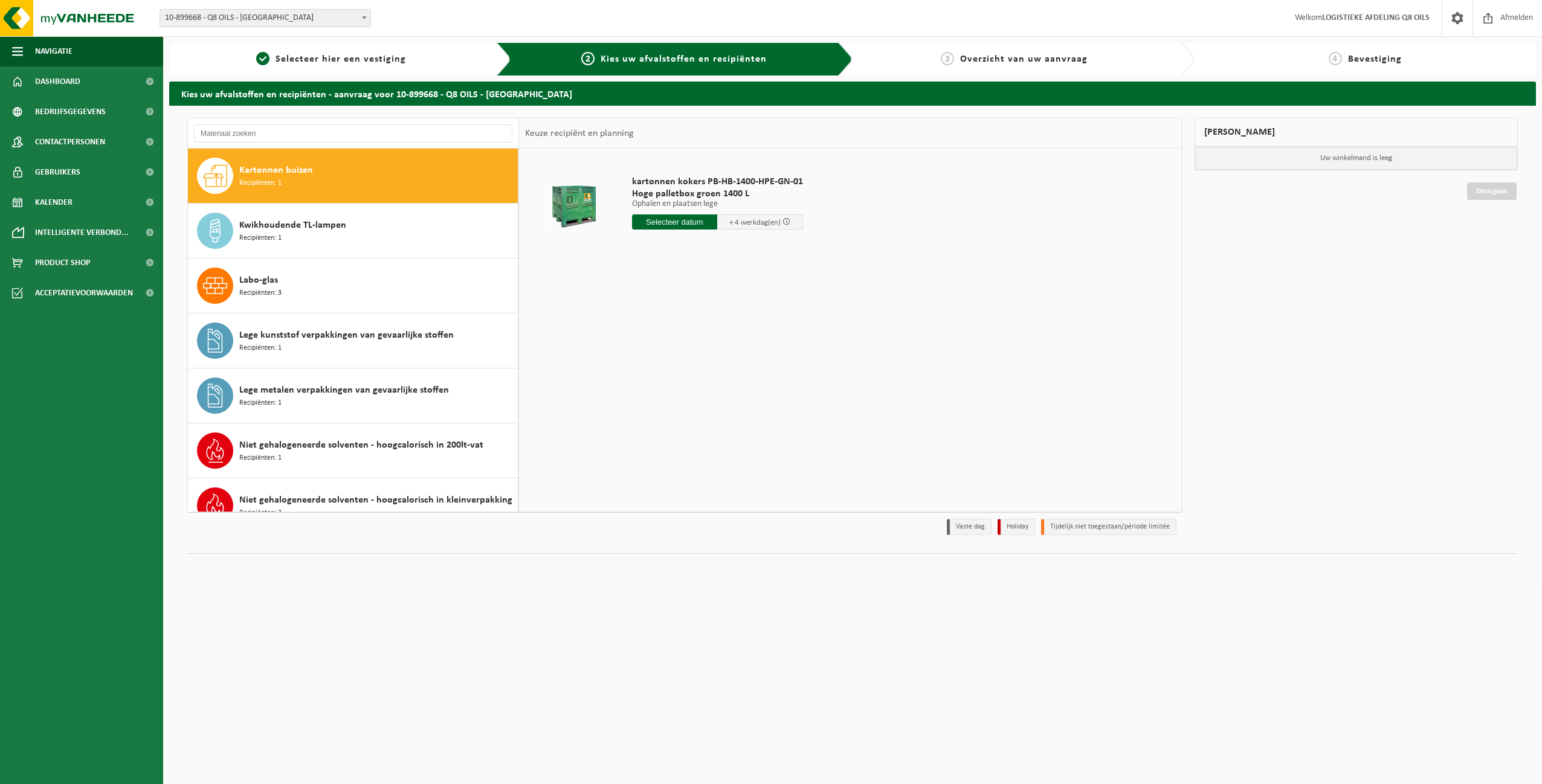
click at [685, 220] on input "text" at bounding box center [675, 222] width 85 height 15
click at [711, 329] on div "14" at bounding box center [706, 329] width 21 height 19
type input "Van 2025-08-14"
drag, startPoint x: 678, startPoint y: 246, endPoint x: 584, endPoint y: 251, distance: 94.1
click at [584, 251] on tr "kartonnen kokers PB-HB-1400-HPE-GN-01 Hoge palletbox groen 1400 L Ophalen en pl…" at bounding box center [849, 238] width 650 height 166
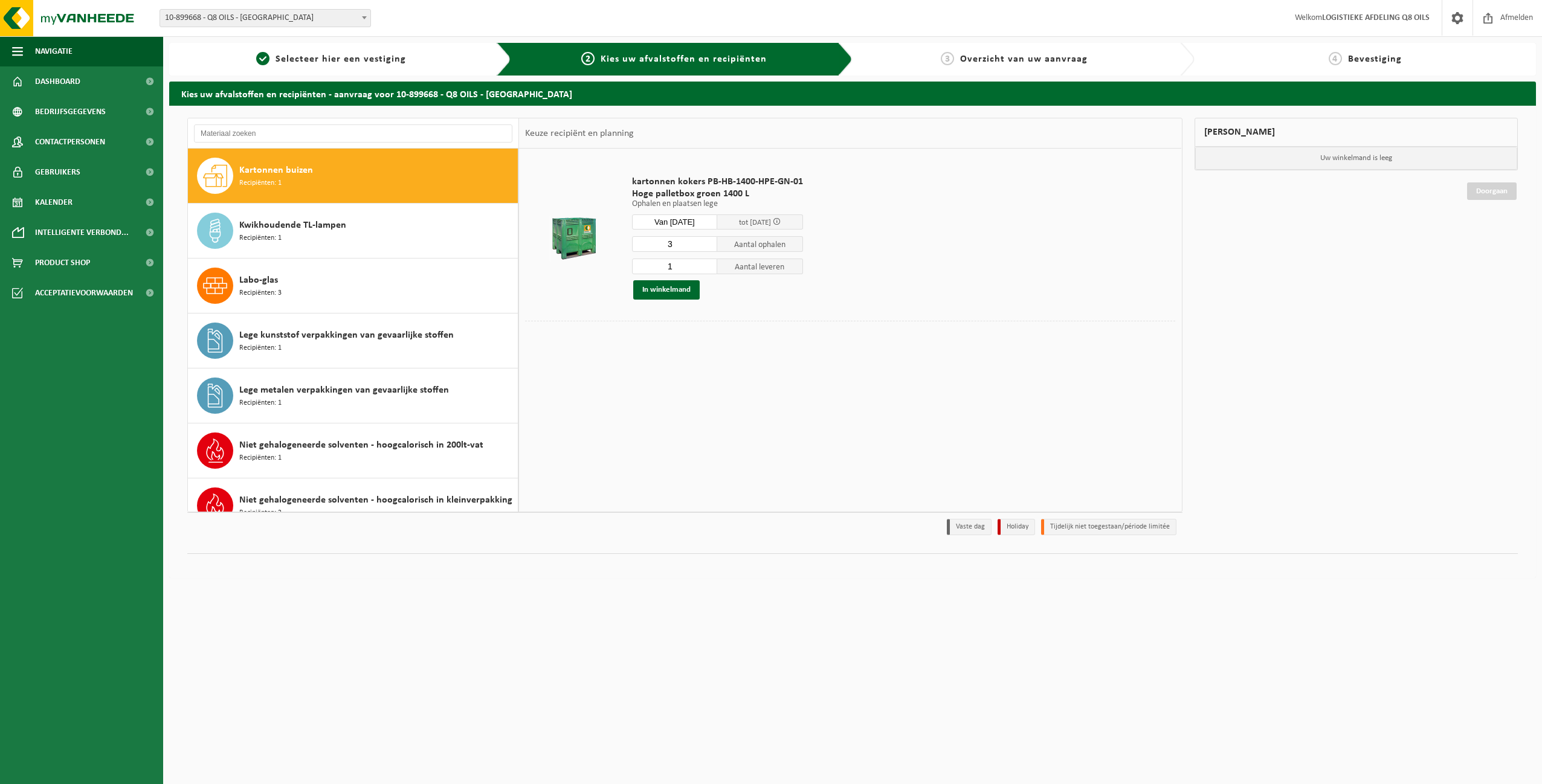
type input "3"
drag, startPoint x: 679, startPoint y: 267, endPoint x: 555, endPoint y: 258, distance: 124.3
click at [585, 257] on tr "kartonnen kokers PB-HB-1400-HPE-GN-01 Hoge palletbox groen 1400 L Ophalen en pl…" at bounding box center [849, 238] width 650 height 166
type input "3"
click at [683, 292] on button "In winkelmand" at bounding box center [666, 290] width 67 height 19
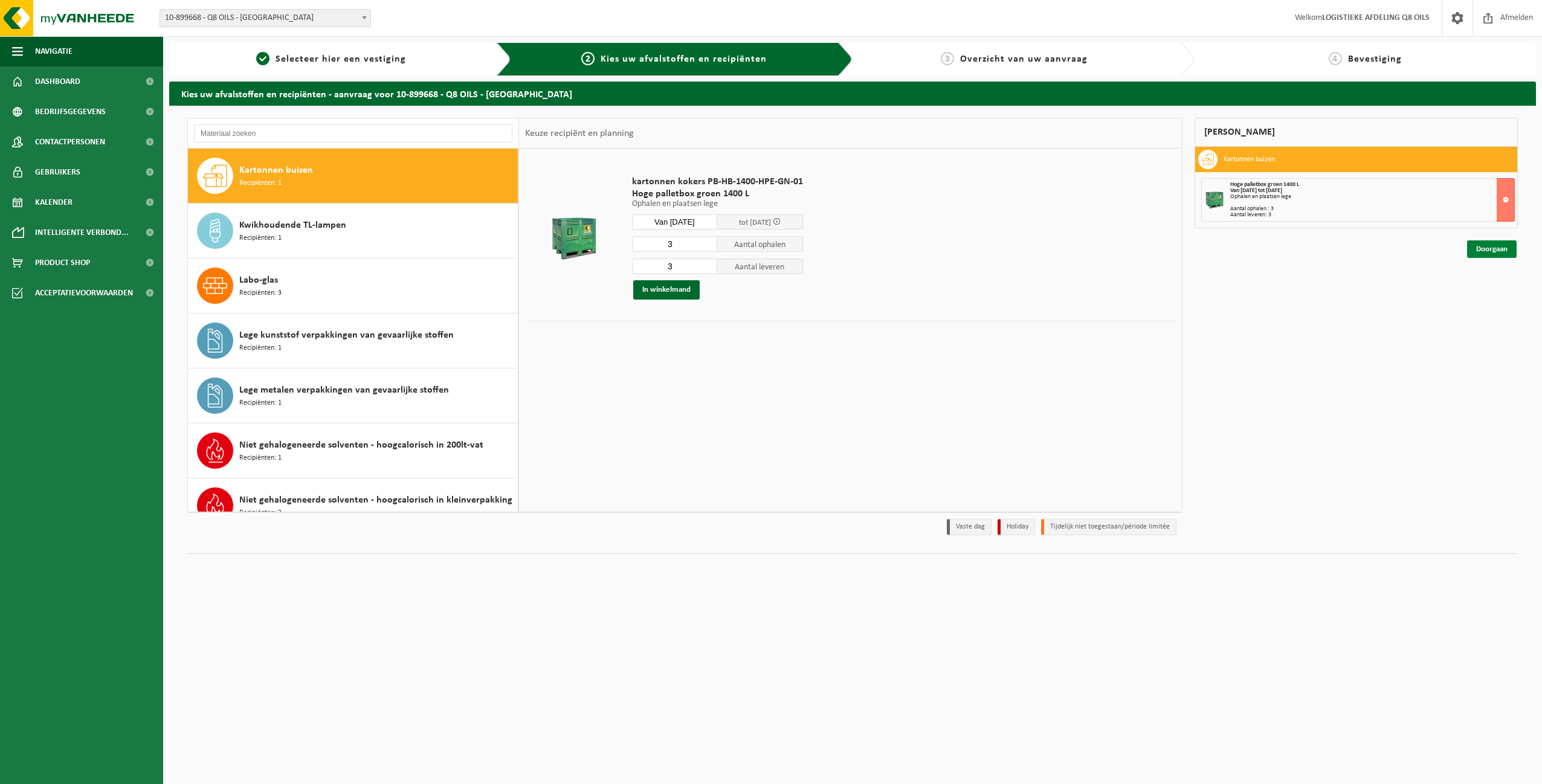
click at [1484, 247] on link "Doorgaan" at bounding box center [1492, 249] width 49 height 17
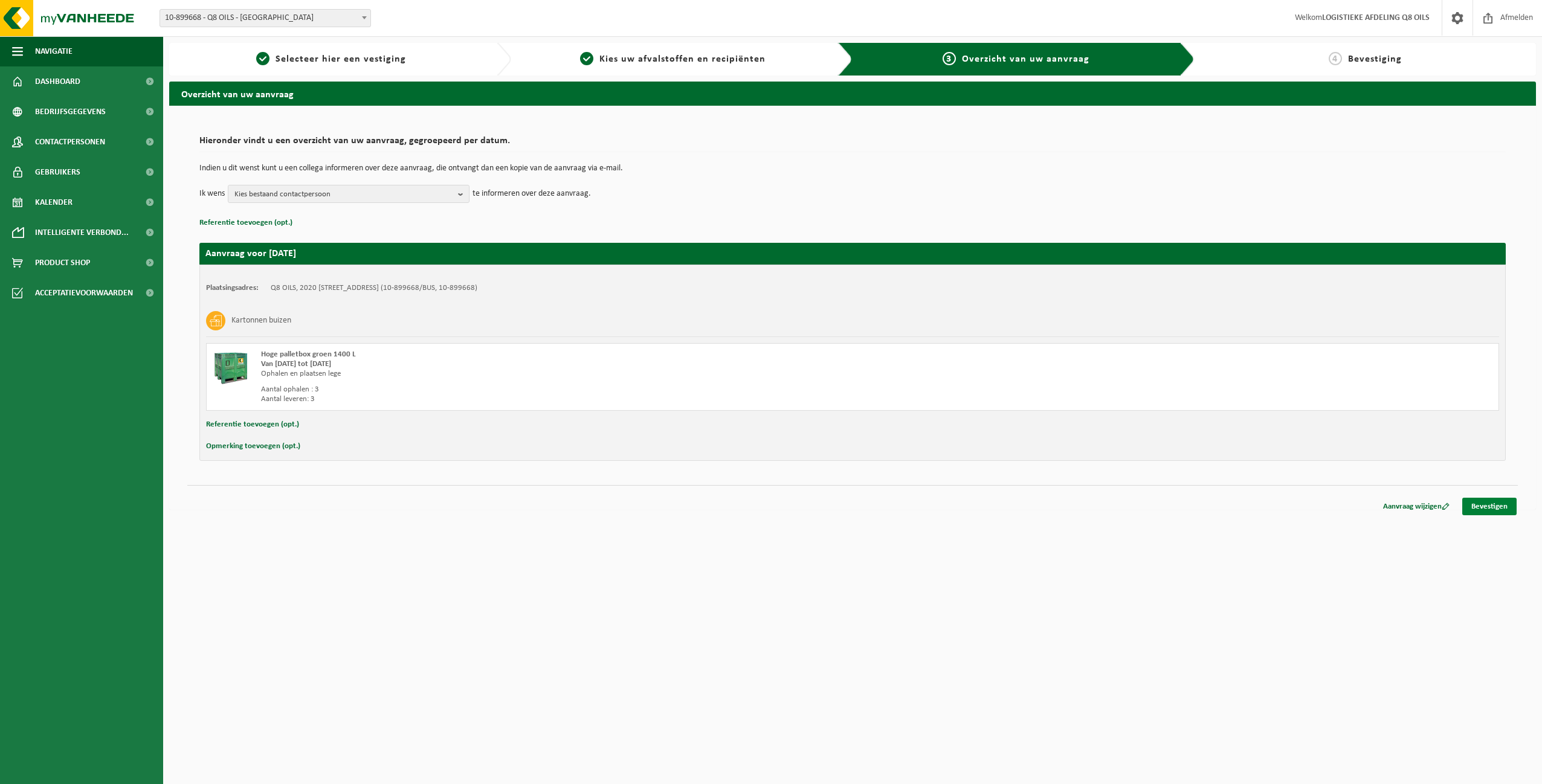
click at [1496, 506] on link "Bevestigen" at bounding box center [1489, 506] width 55 height 17
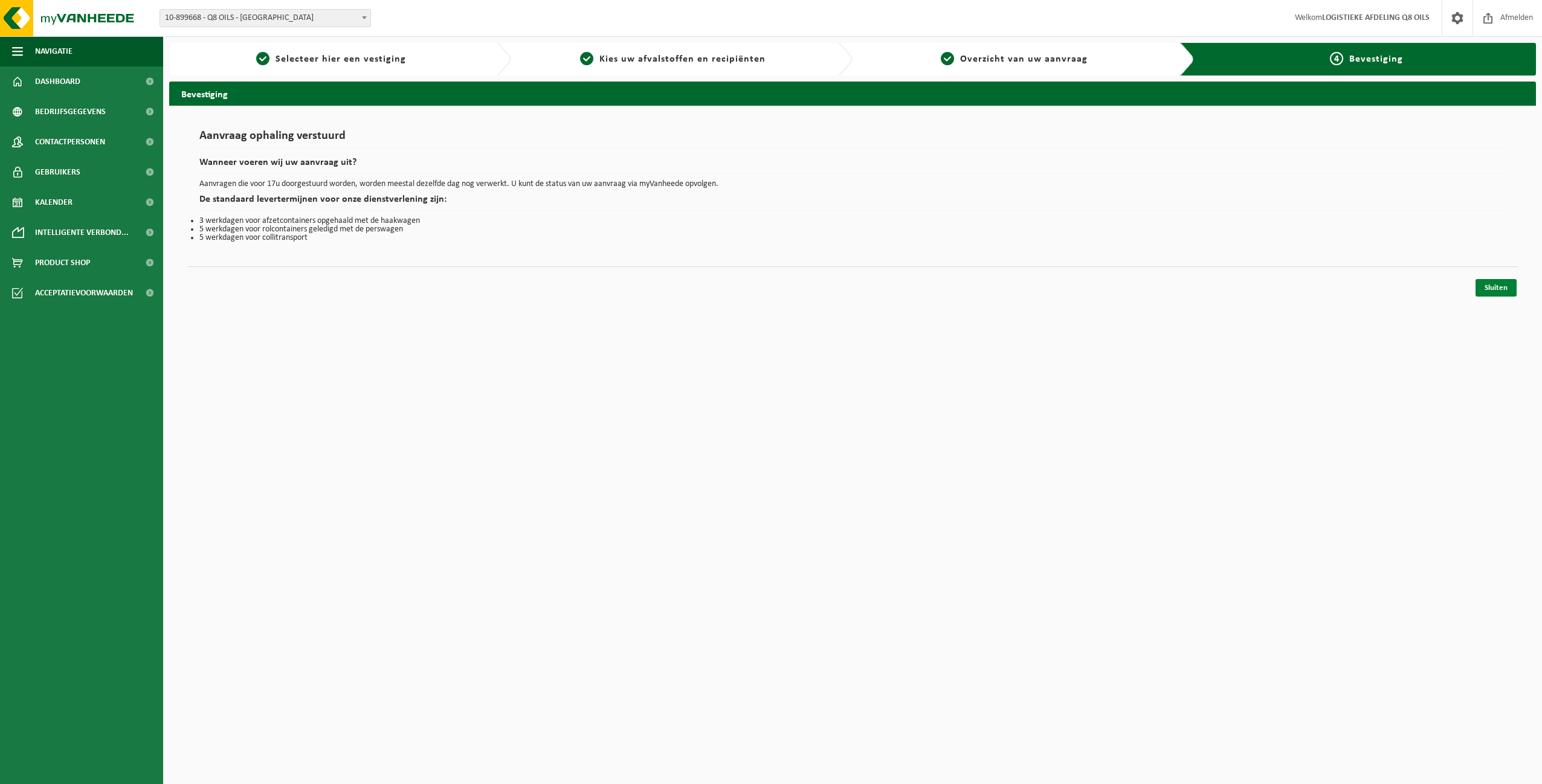
click at [1495, 291] on link "Sluiten" at bounding box center [1496, 287] width 41 height 17
